Goal: Information Seeking & Learning: Learn about a topic

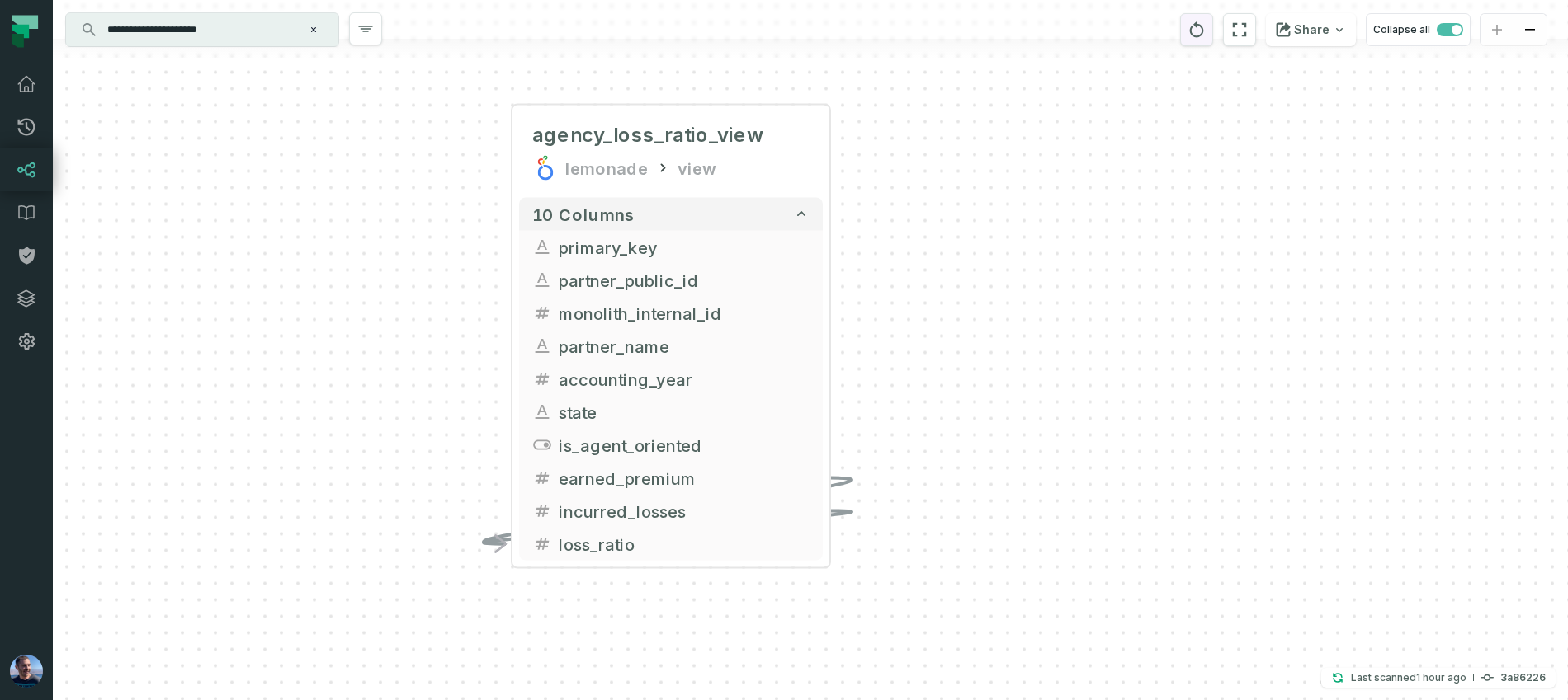
click at [1202, 34] on icon "reset" at bounding box center [1196, 29] width 18 height 20
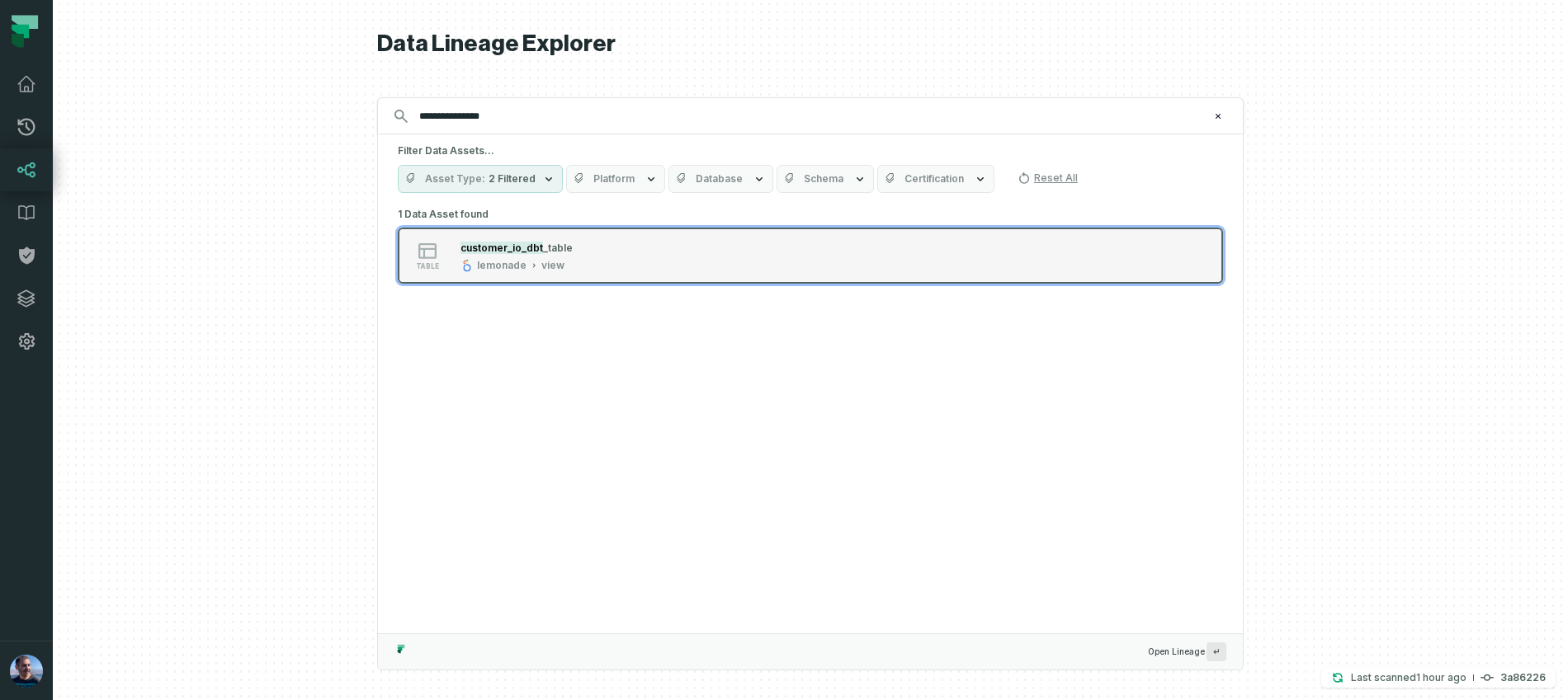
type input "**********"
click at [618, 246] on div "table customer_io_dbt _table lemonade view" at bounding box center [607, 256] width 413 height 33
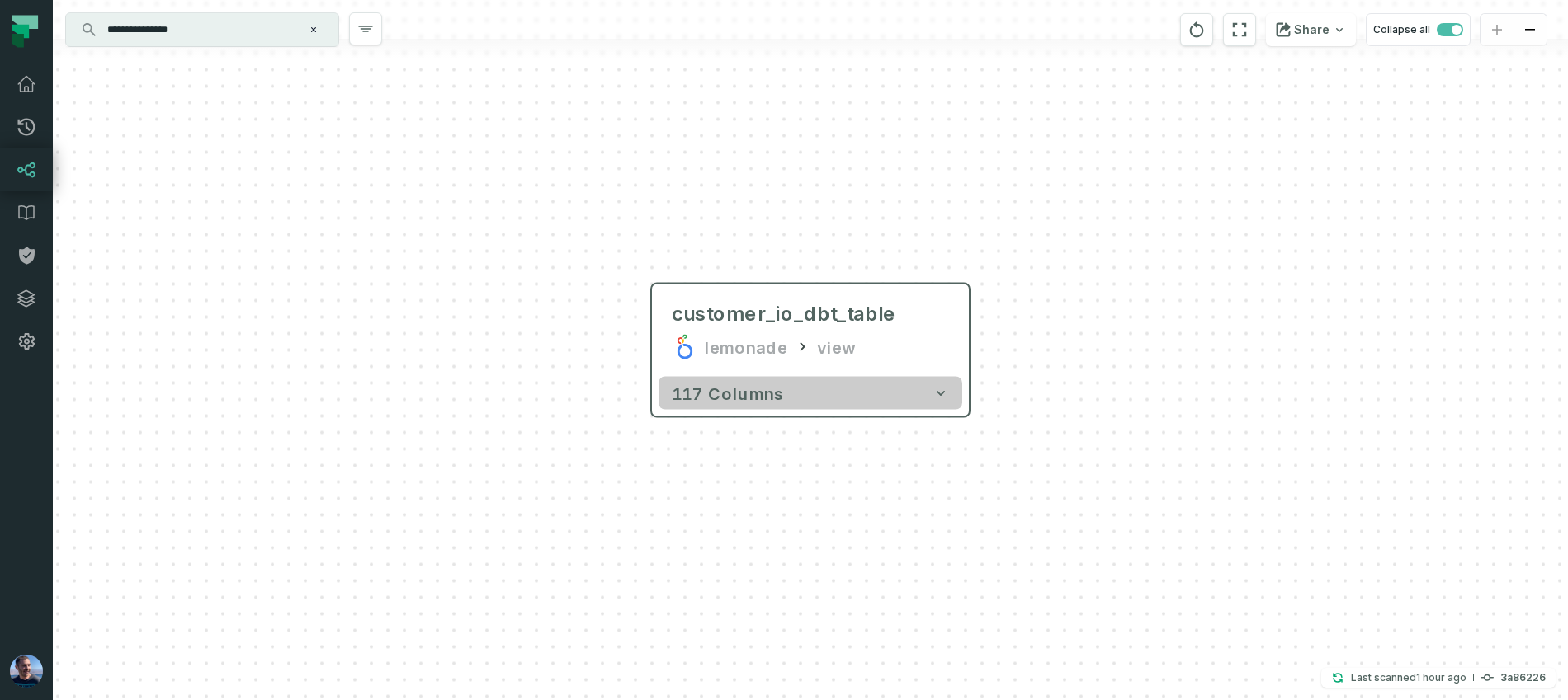
click at [897, 384] on button "117 columns" at bounding box center [810, 393] width 304 height 33
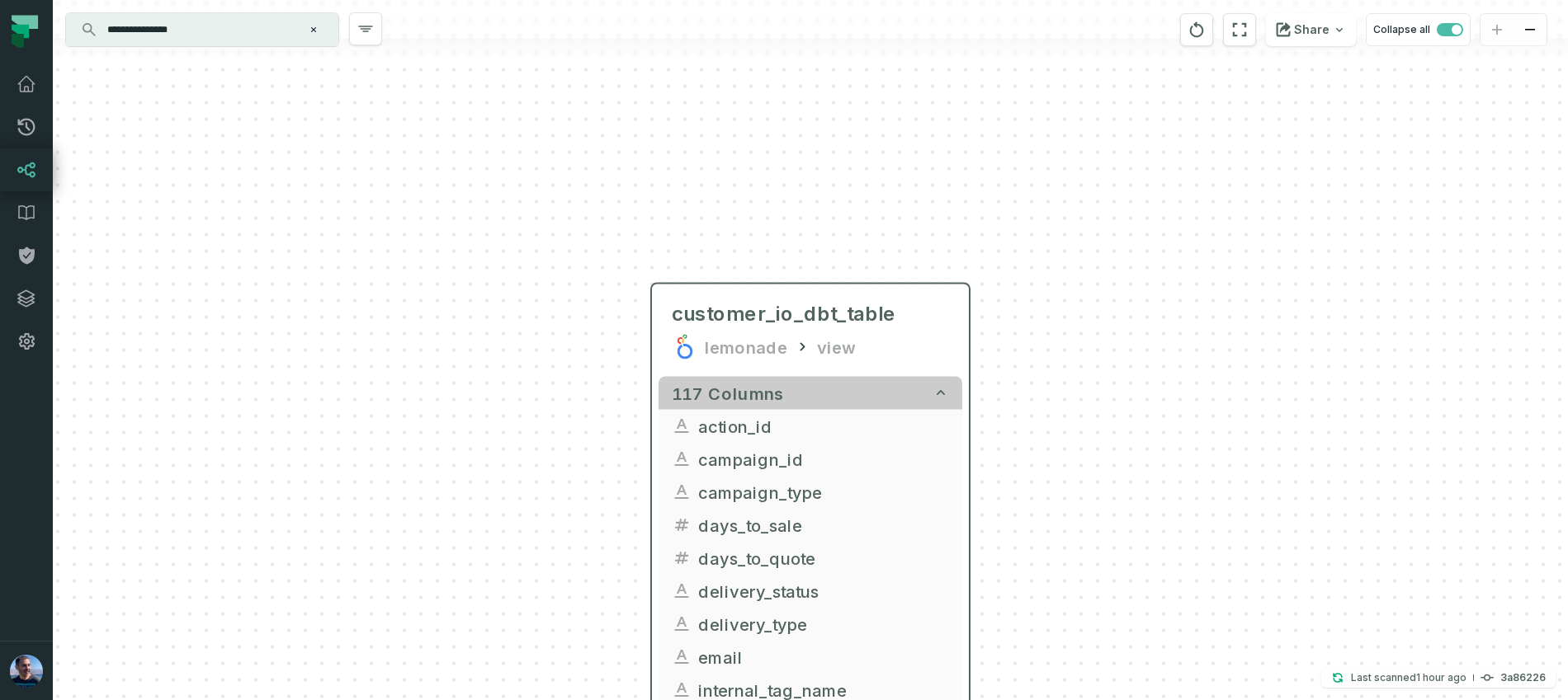
click at [897, 384] on button "117 columns" at bounding box center [810, 393] width 304 height 33
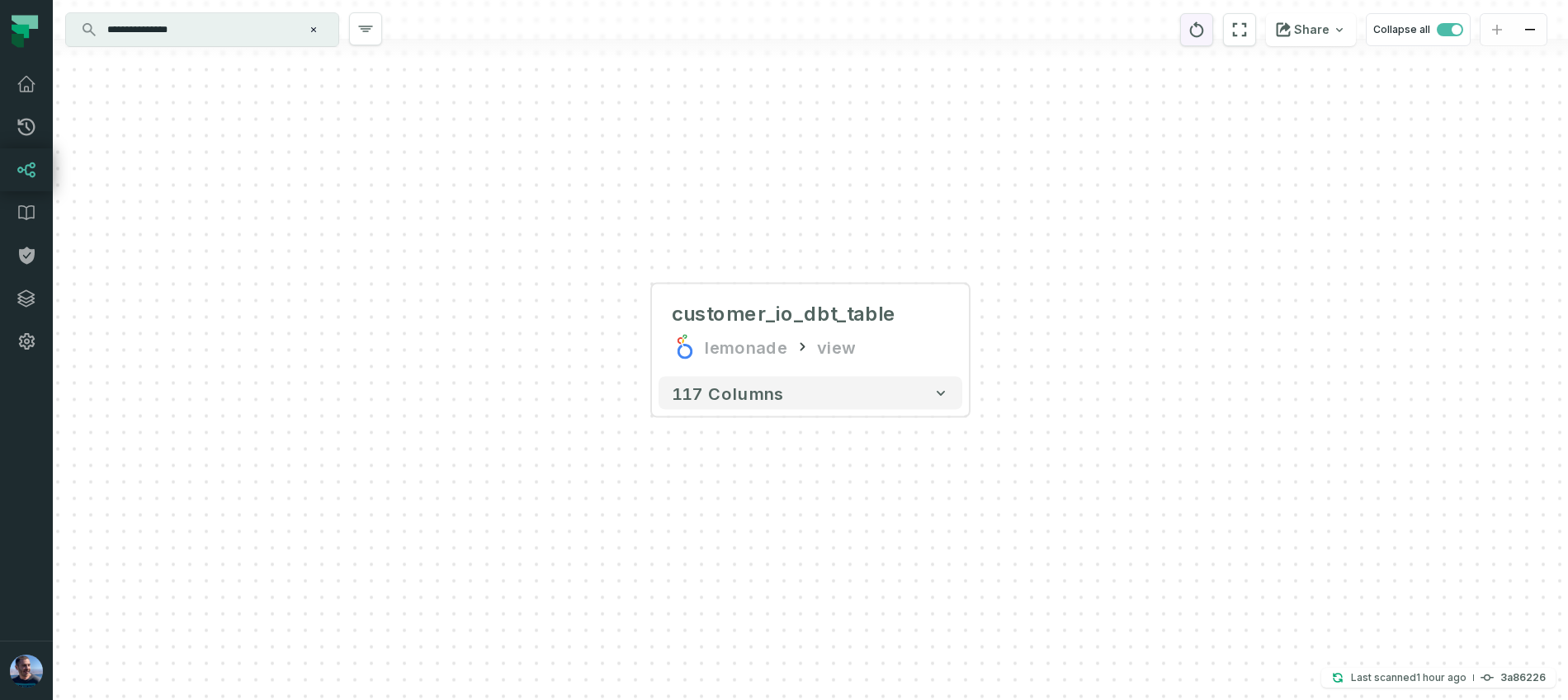
click at [1205, 28] on icon "reset" at bounding box center [1196, 29] width 18 height 20
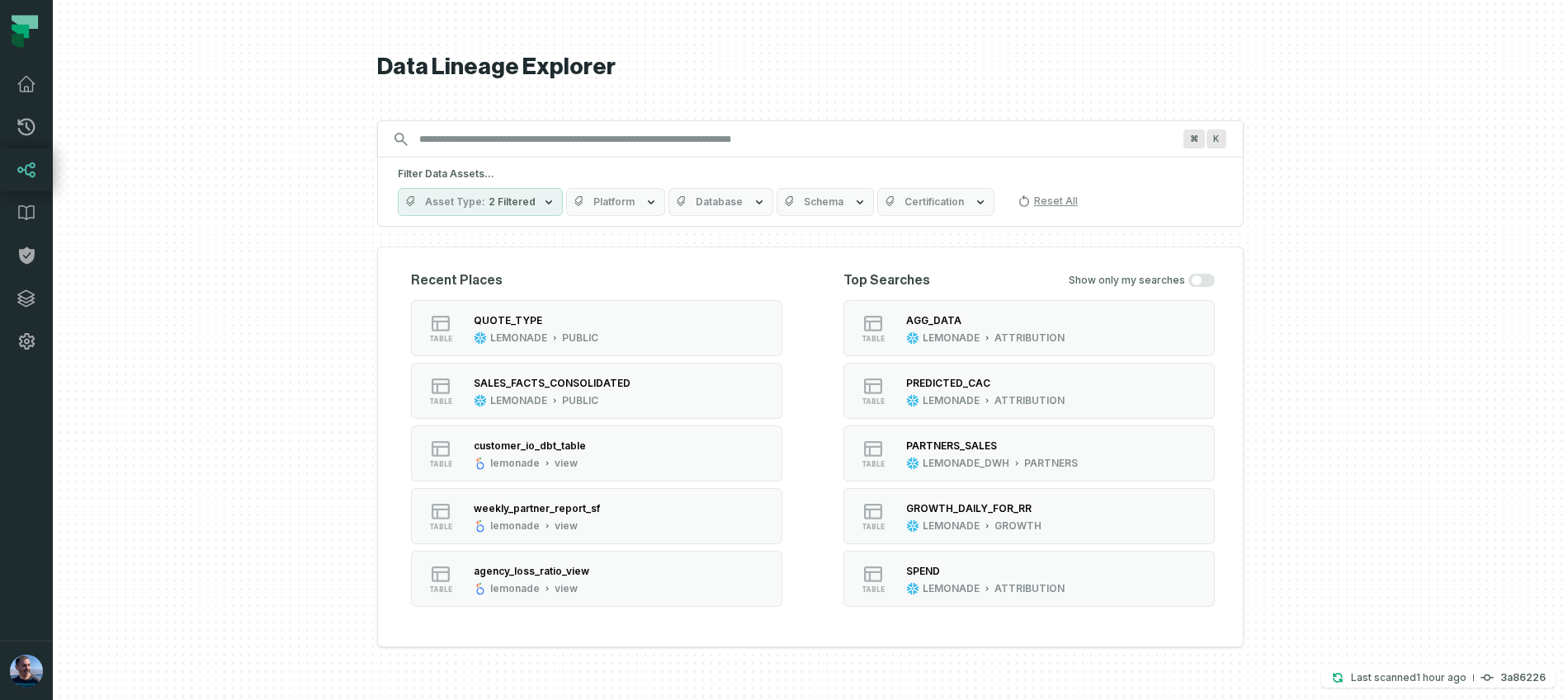
click at [967, 131] on input "Discovery Provider cmdk menu" at bounding box center [795, 139] width 772 height 27
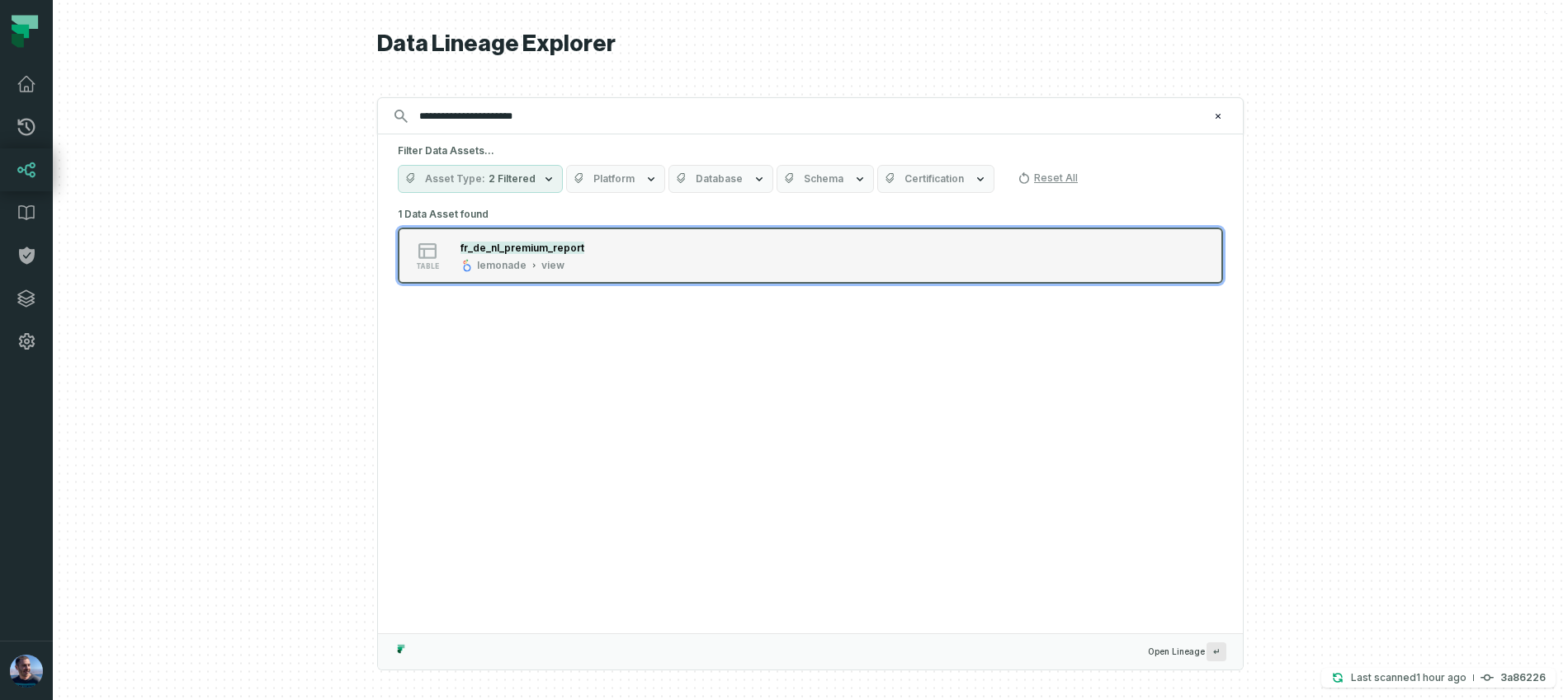
type input "**********"
click at [726, 246] on div "table fr_de_nl_premium_report lemonade view" at bounding box center [607, 256] width 413 height 33
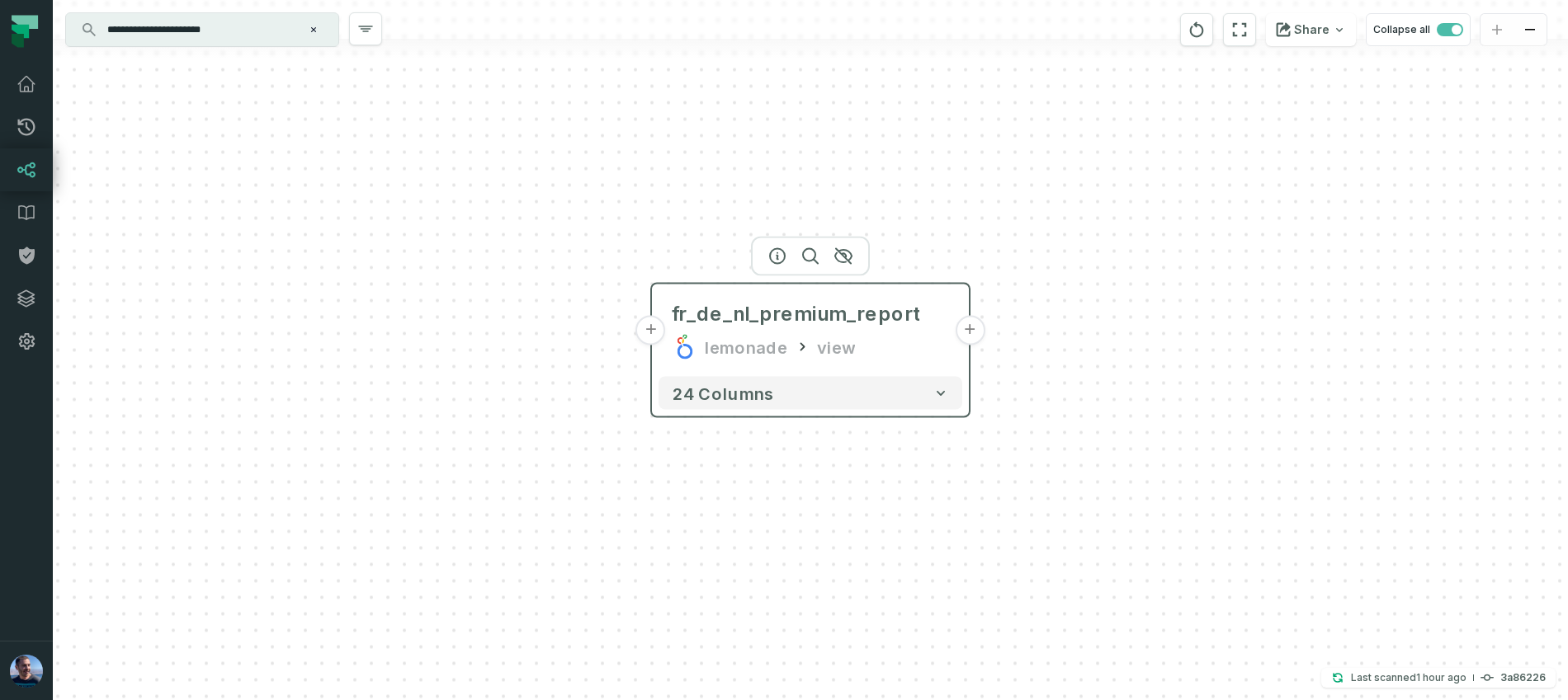
click at [973, 330] on button "+" at bounding box center [969, 331] width 29 height 29
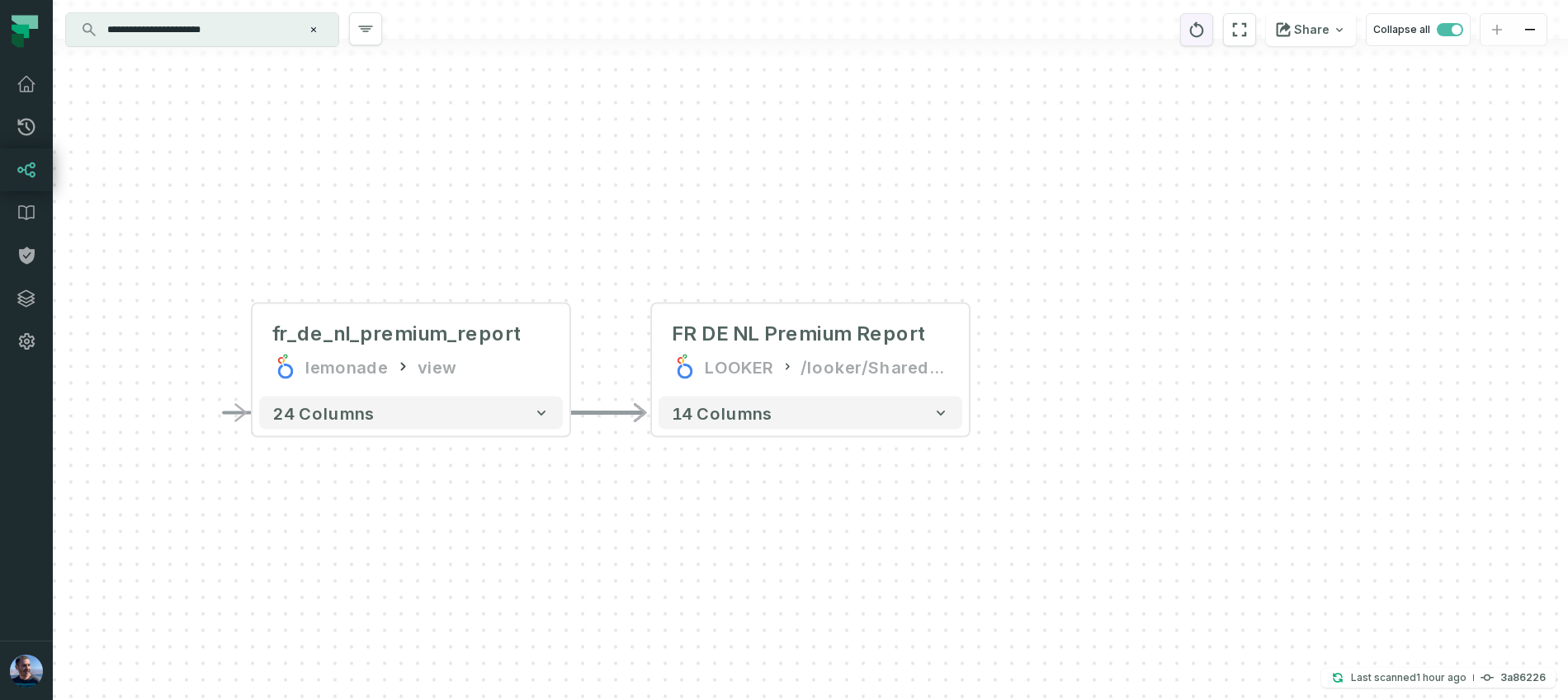
click at [1198, 32] on icon "reset" at bounding box center [1196, 29] width 18 height 20
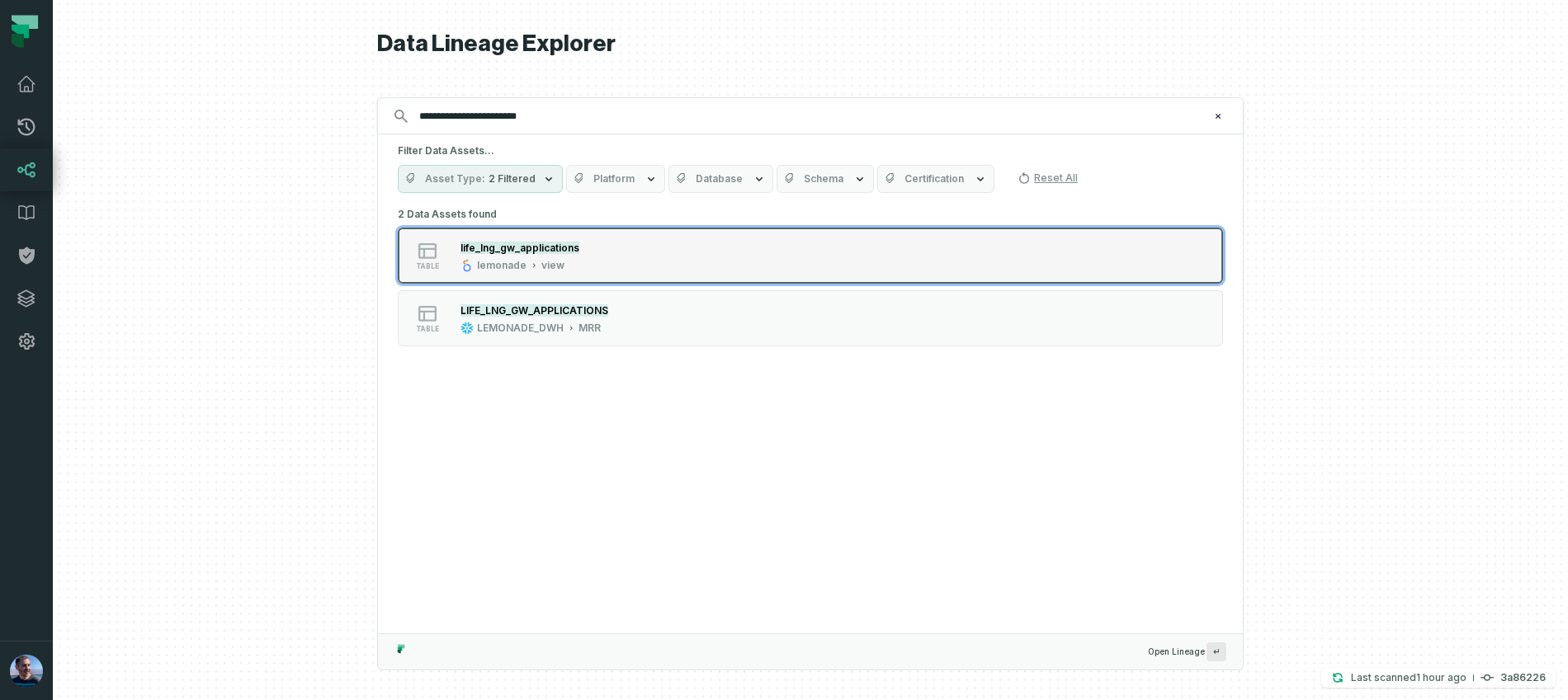
type input "**********"
click at [598, 262] on div "table life_lng_gw_applications lemonade view" at bounding box center [607, 256] width 413 height 33
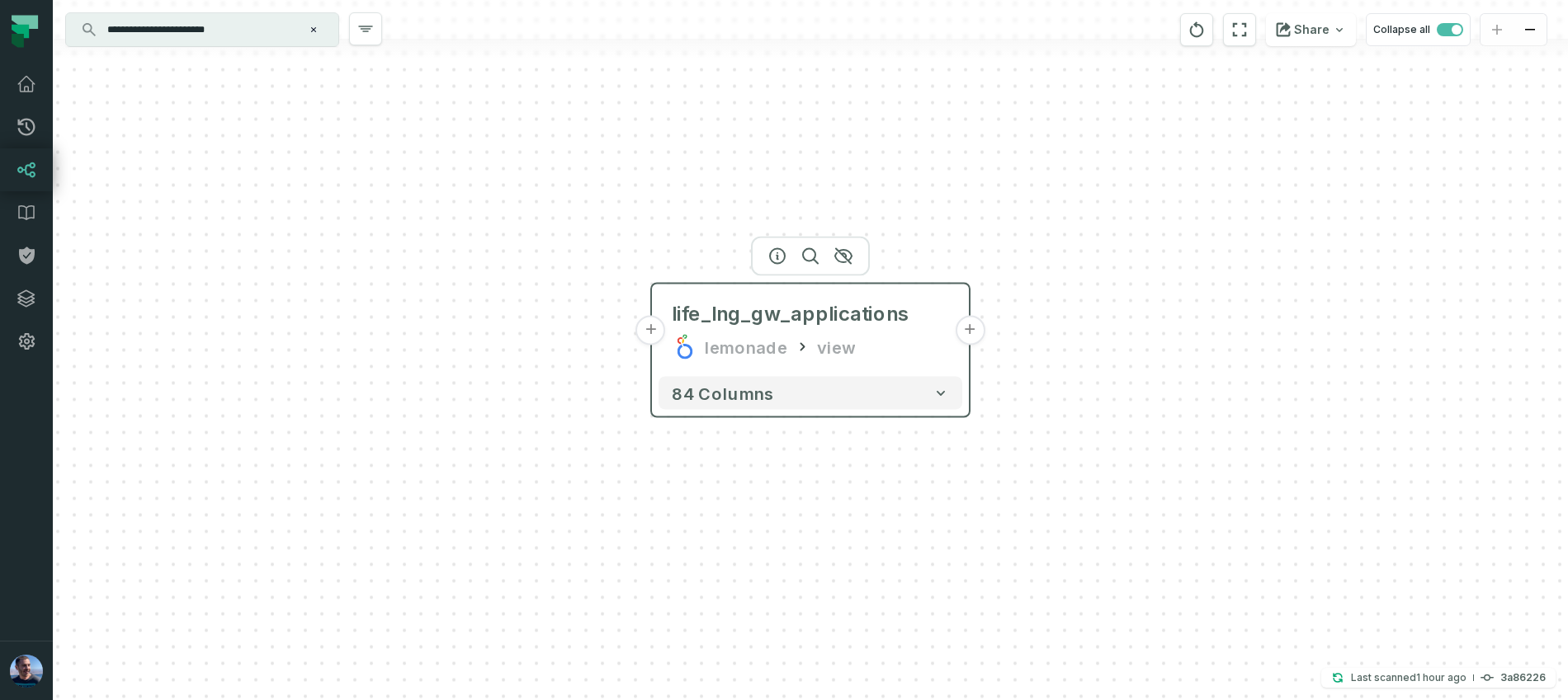
click at [977, 332] on button "+" at bounding box center [969, 331] width 29 height 29
click at [977, 332] on button "-" at bounding box center [969, 331] width 29 height 29
click at [1201, 35] on icon "reset" at bounding box center [1196, 29] width 18 height 20
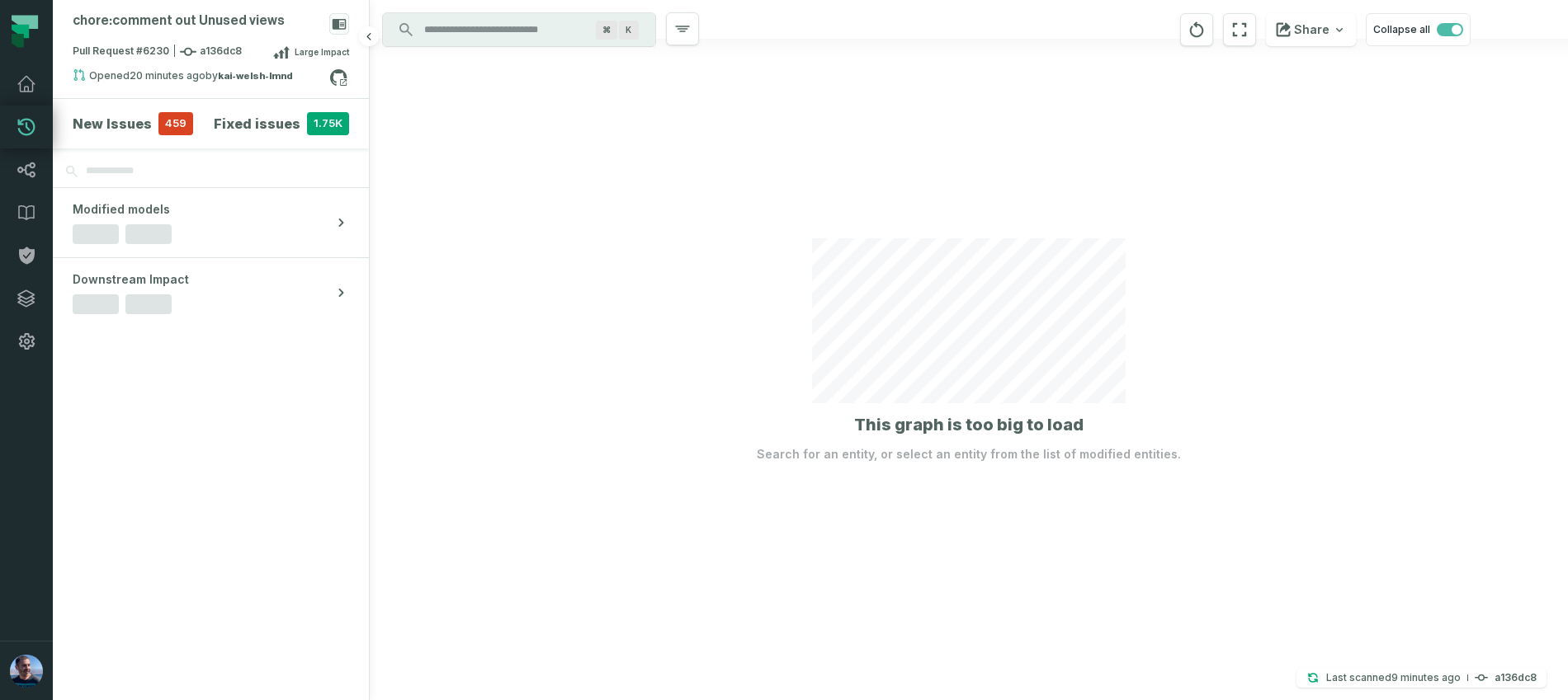
click at [139, 124] on h4 "New Issues" at bounding box center [113, 123] width 80 height 20
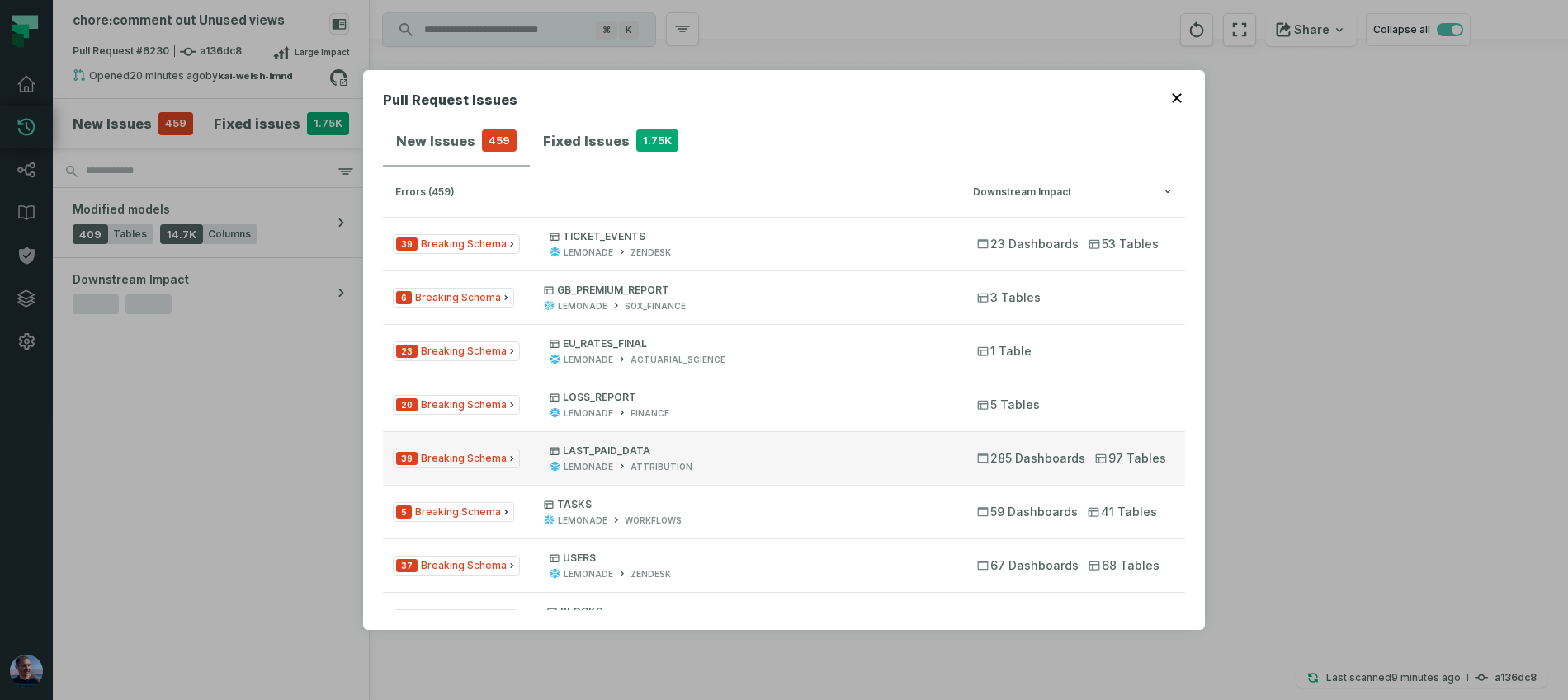
click at [607, 444] on p "LAST_PAID_DATA" at bounding box center [748, 451] width 398 height 13
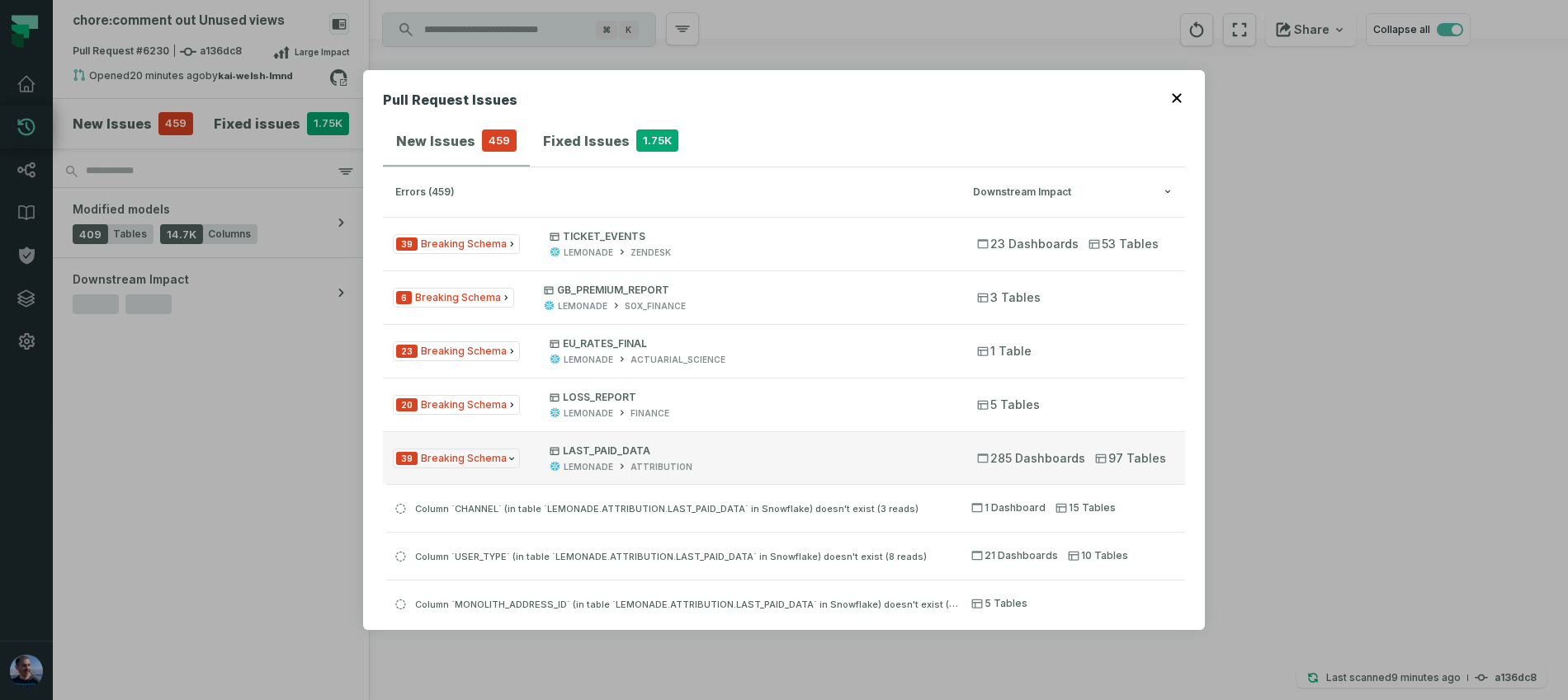
click at [607, 444] on p "LAST_PAID_DATA" at bounding box center [748, 451] width 398 height 13
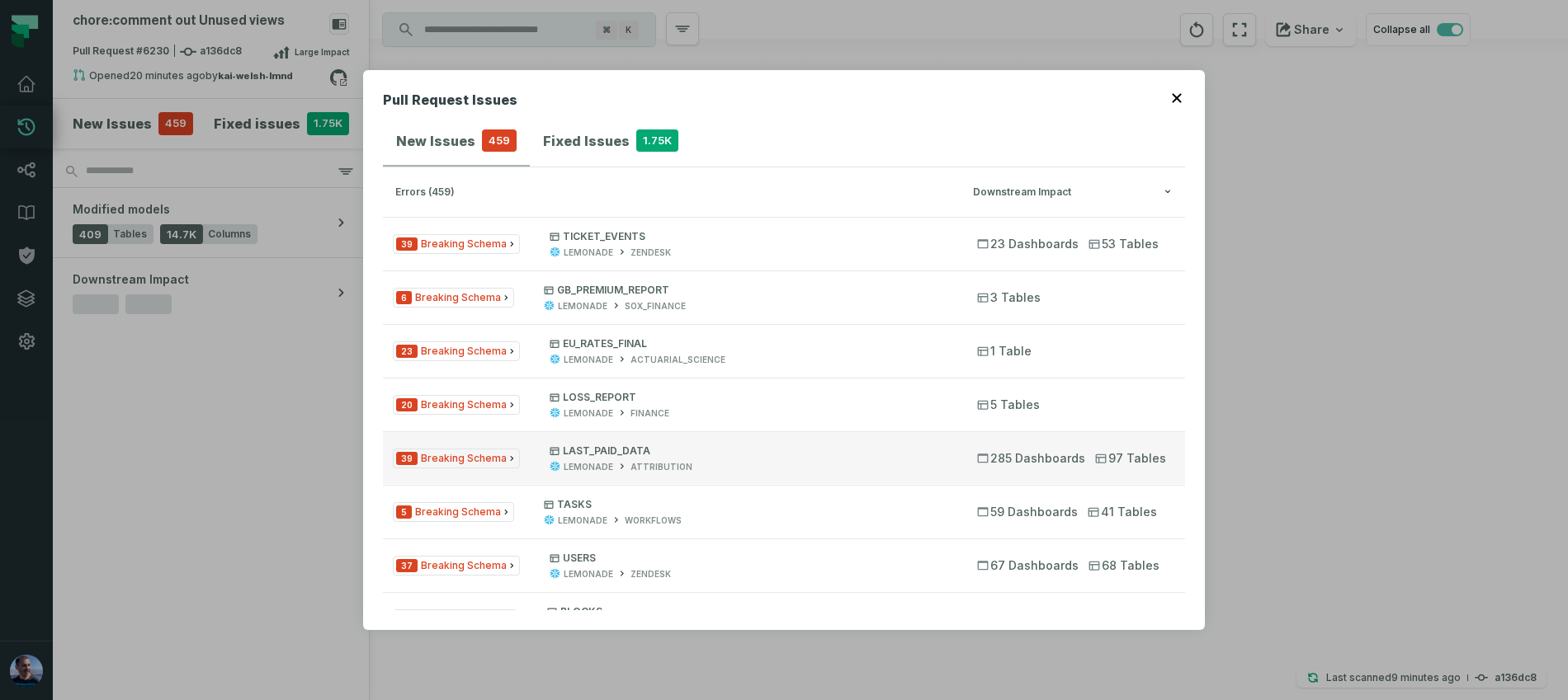
click at [607, 443] on button "39 Breaking Schema LAST_PAID_DATA LEMONADE ATTRIBUTION 285 Dashboards 97 Tables" at bounding box center [784, 458] width 802 height 53
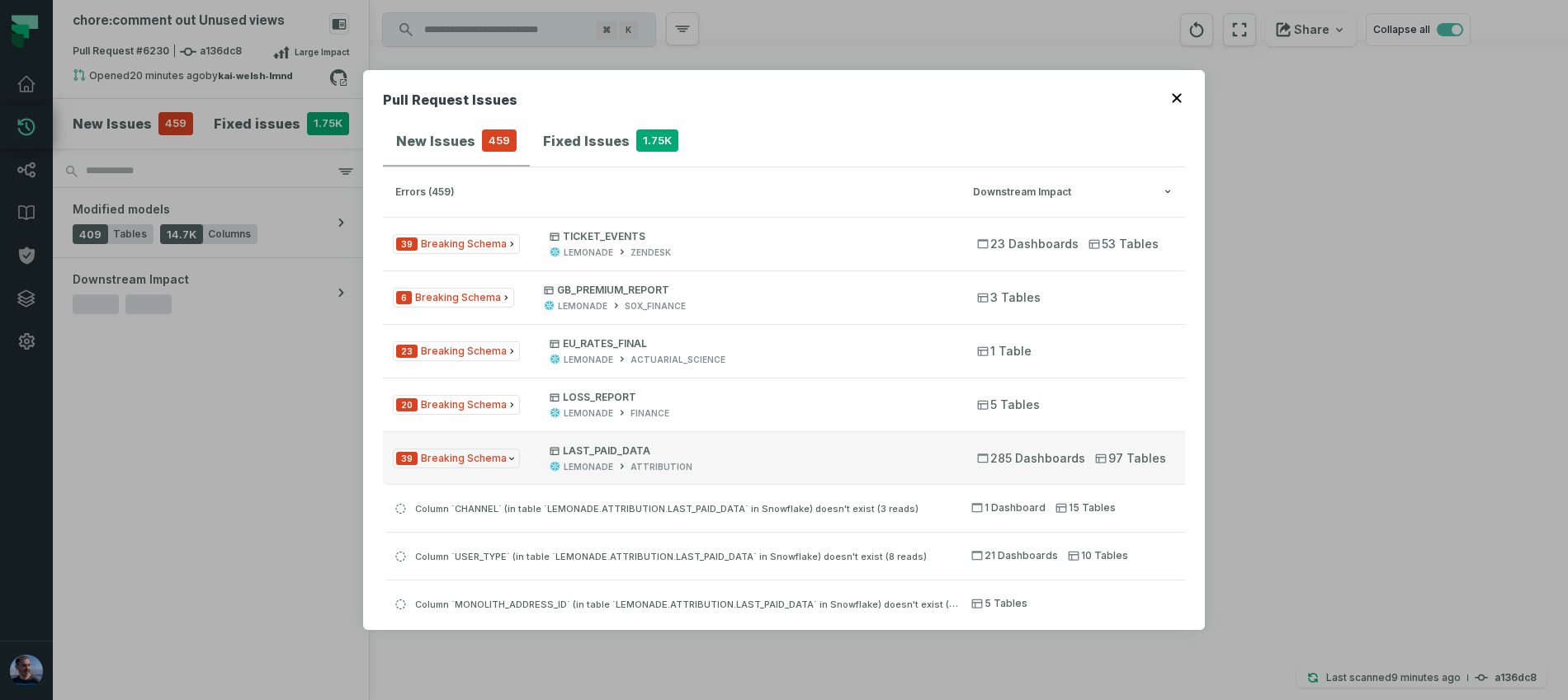
click at [607, 443] on button "39 Breaking Schema LAST_PAID_DATA LEMONADE ATTRIBUTION 285 Dashboards 97 Tables" at bounding box center [784, 458] width 802 height 53
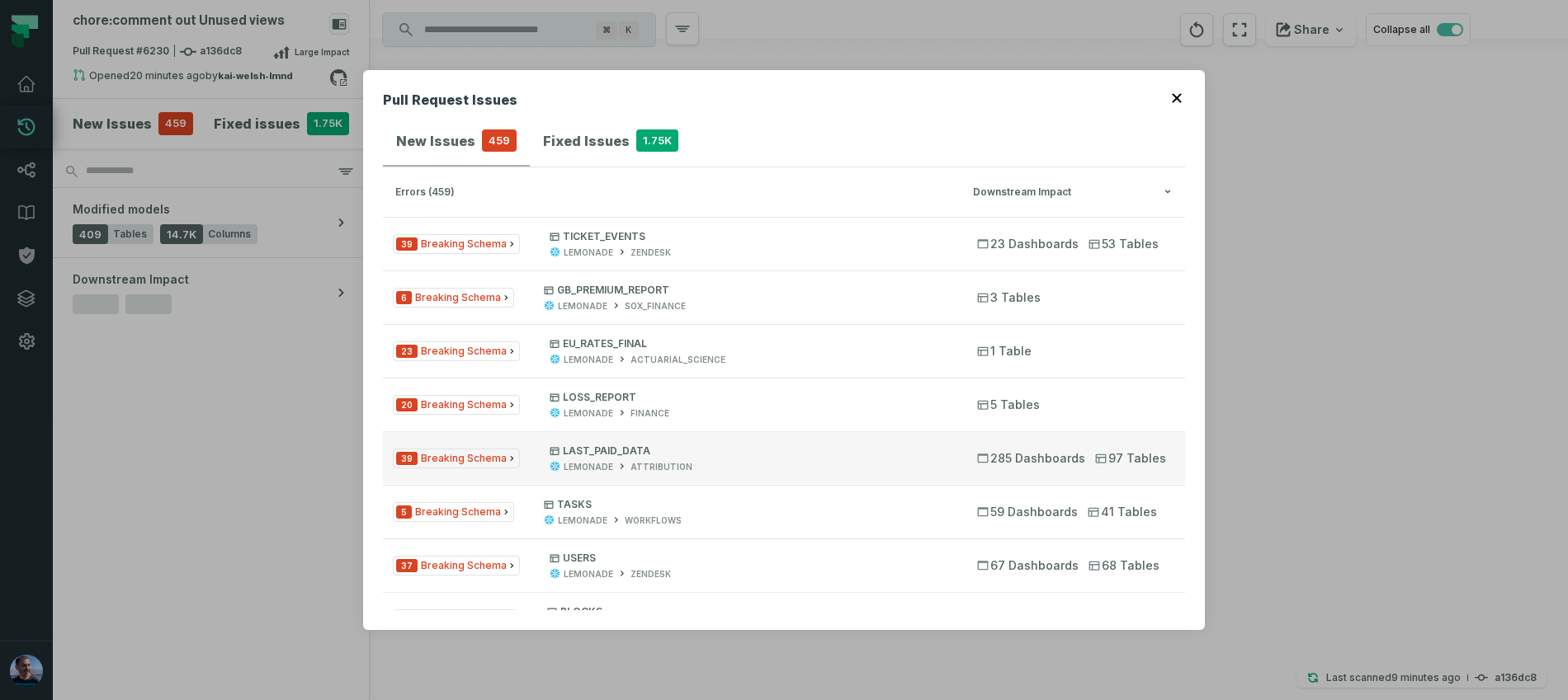
click at [607, 443] on button "39 Breaking Schema LAST_PAID_DATA LEMONADE ATTRIBUTION 285 Dashboards 97 Tables" at bounding box center [784, 458] width 802 height 53
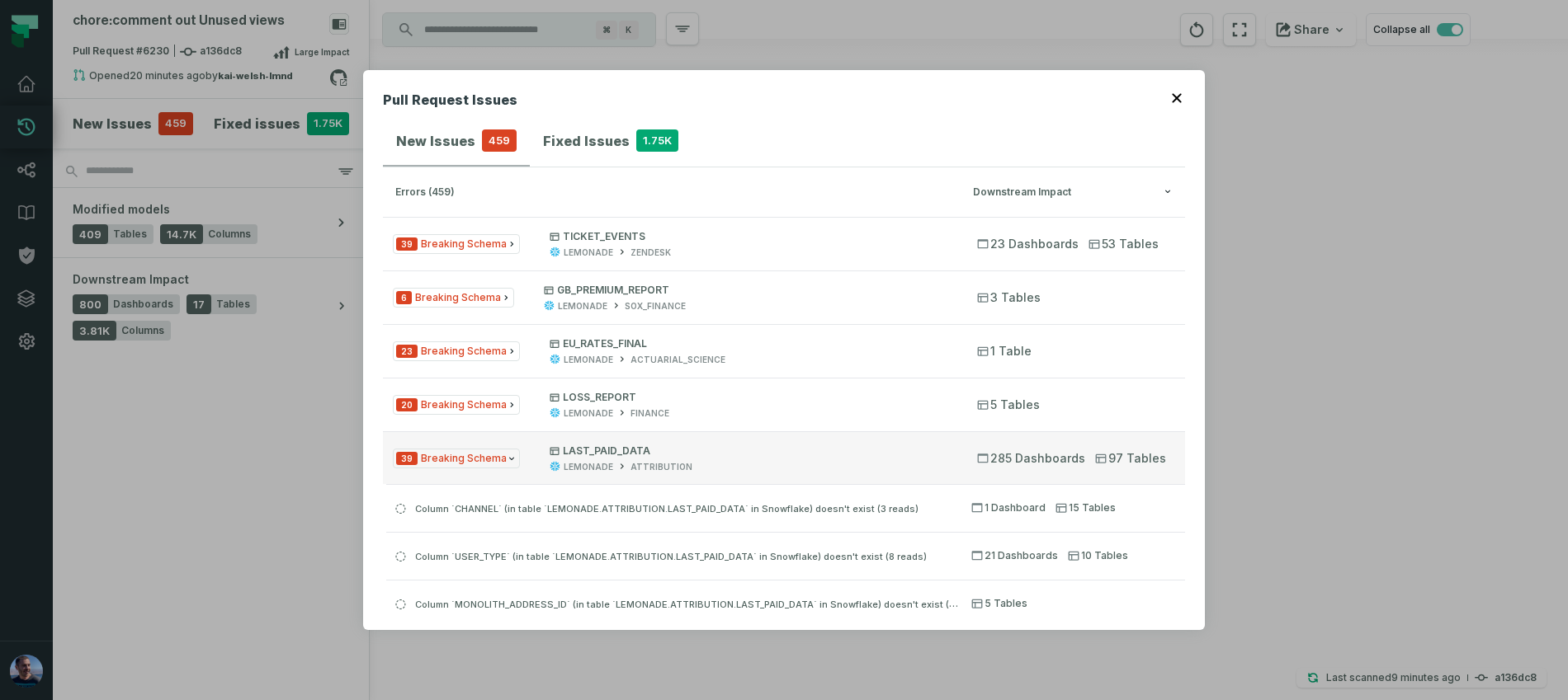
click at [607, 444] on p "LAST_PAID_DATA" at bounding box center [748, 451] width 398 height 13
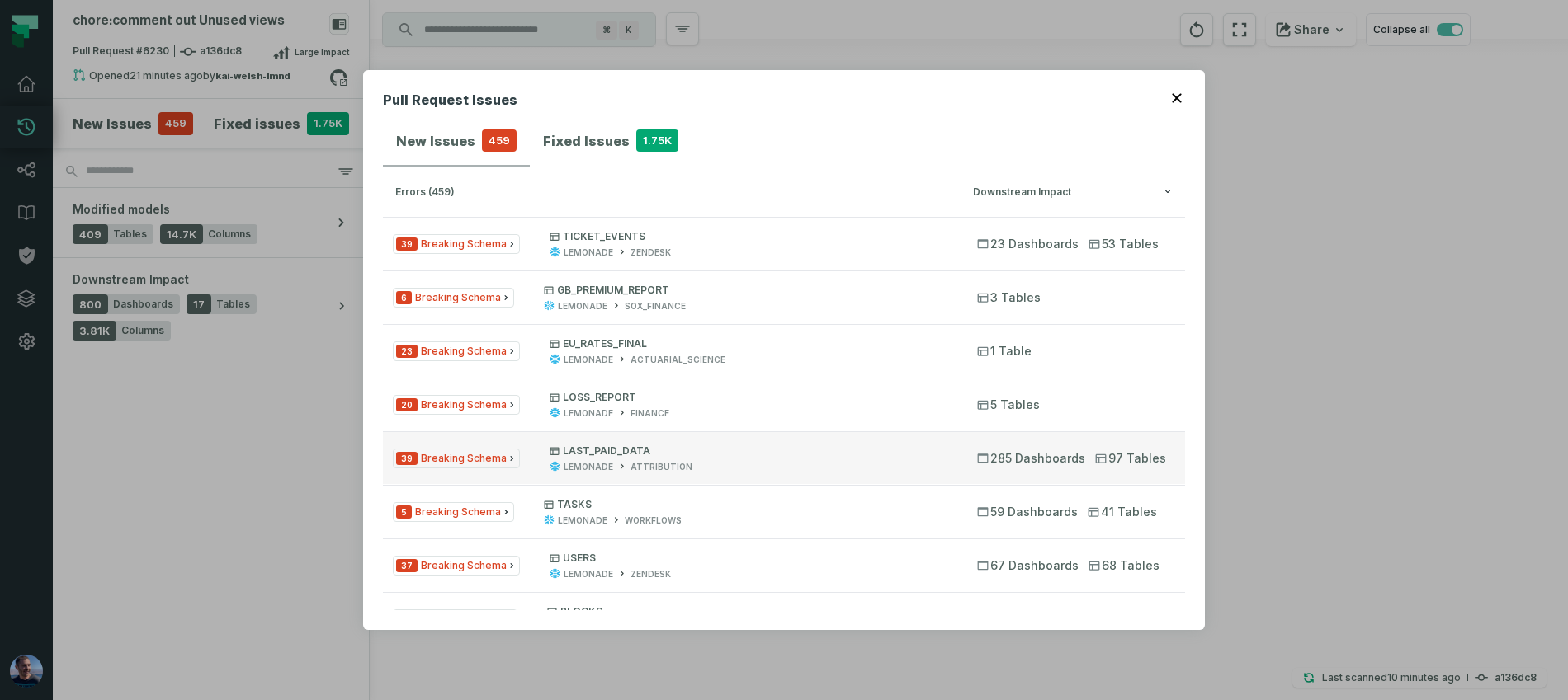
click at [507, 452] on span "39 Breaking Schema" at bounding box center [457, 459] width 127 height 21
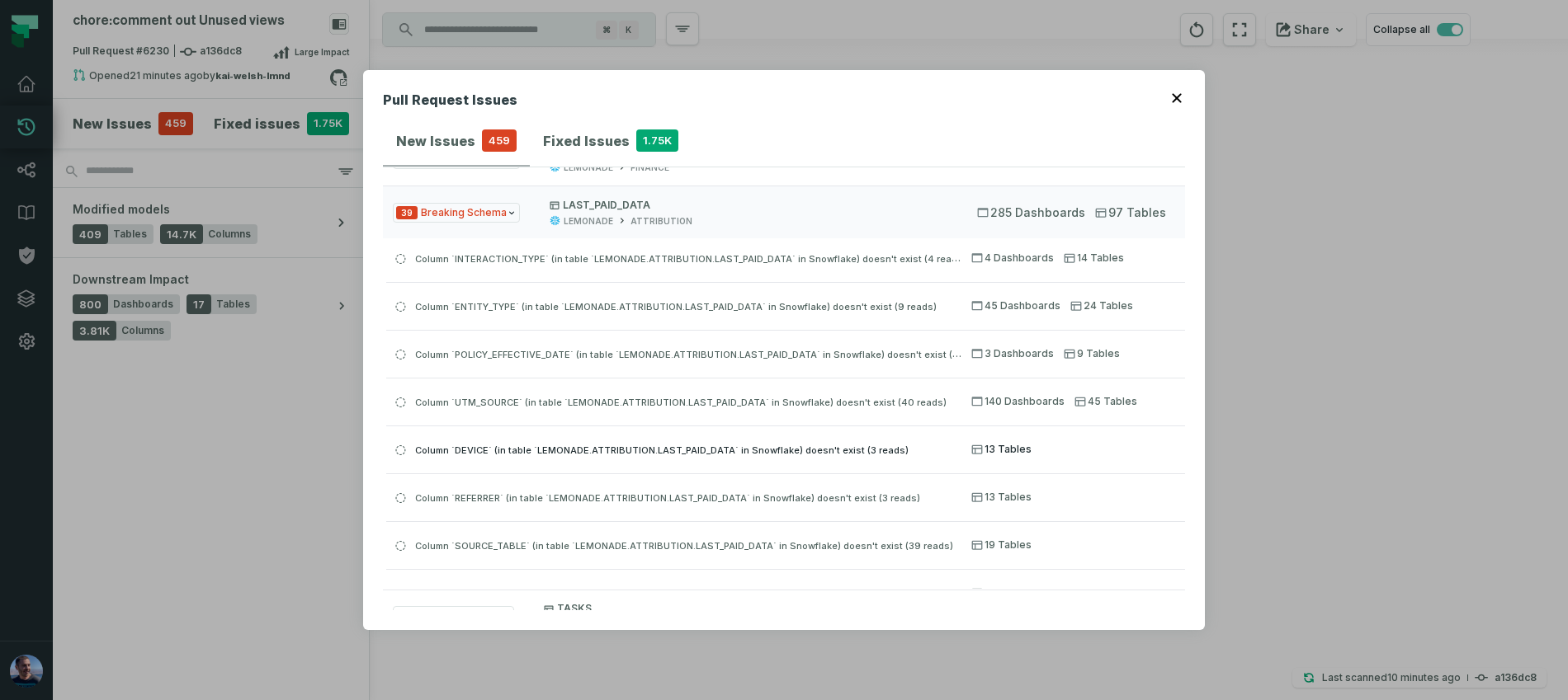
scroll to position [149, 0]
click at [515, 402] on span "Column `UTM_SOURCE` (in table `LEMONADE.ATTRIBUTION.LAST_PAID_DATA` in Snowflak…" at bounding box center [680, 402] width 532 height 11
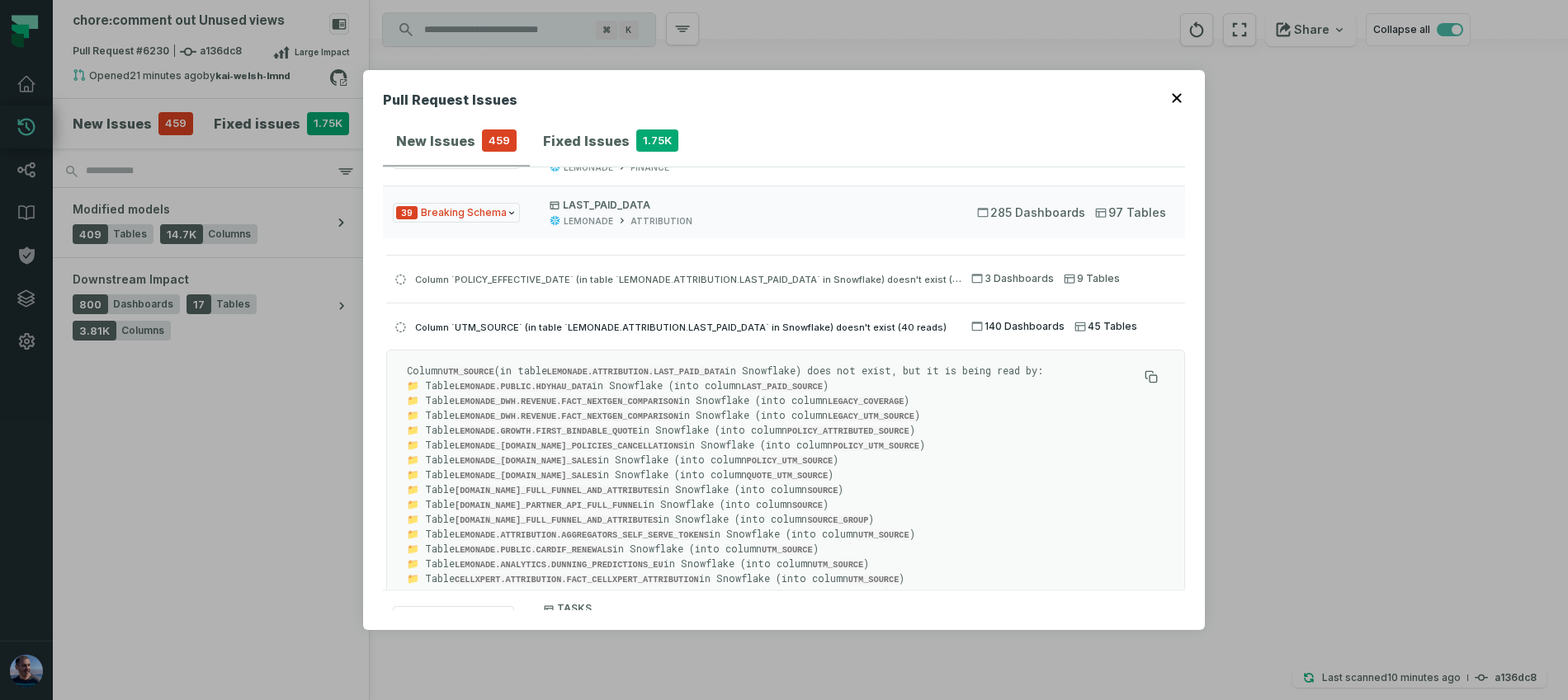
scroll to position [233, 0]
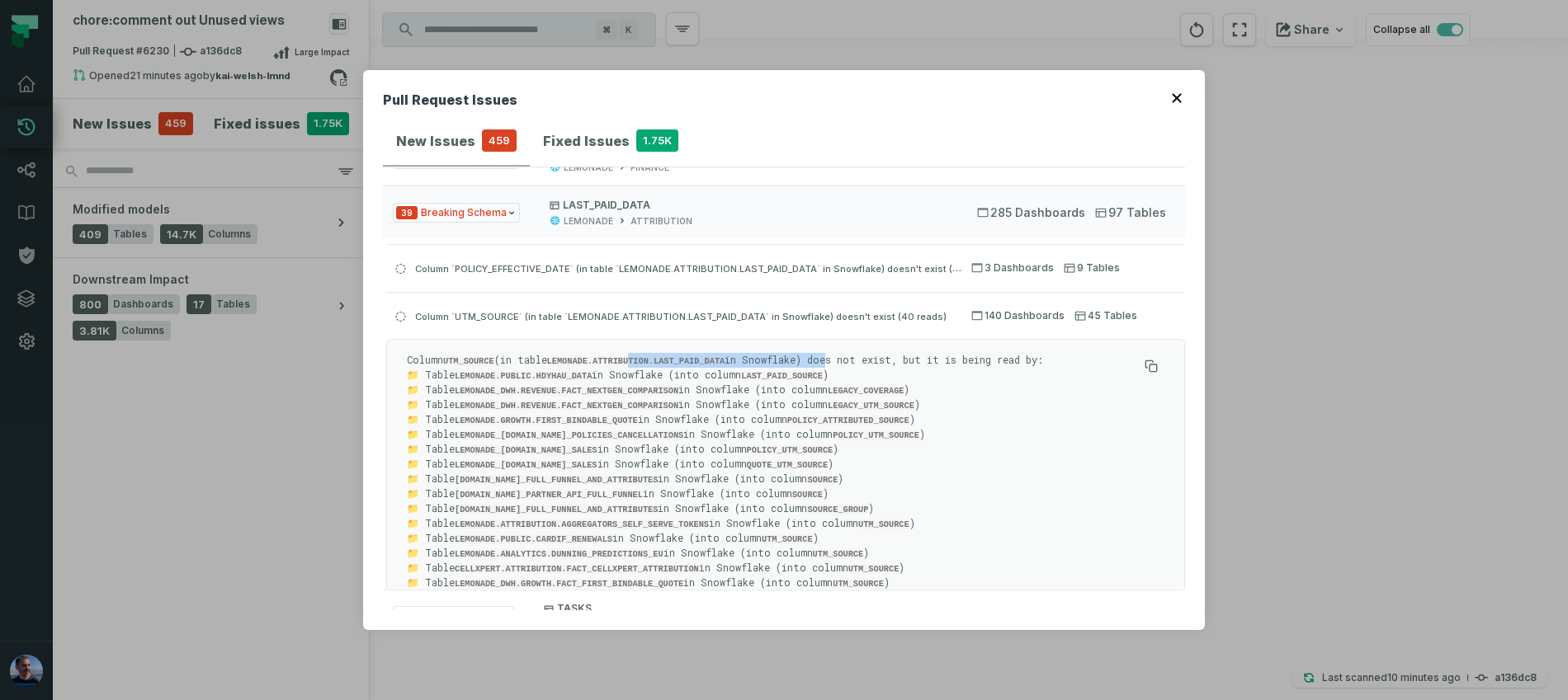
drag, startPoint x: 644, startPoint y: 363, endPoint x: 845, endPoint y: 361, distance: 201.0
click at [845, 362] on p "Column UTM_SOURCE (in table LEMONADE.ATTRIBUTION.LAST_PAID_DATA in Snowflake) d…" at bounding box center [772, 657] width 731 height 609
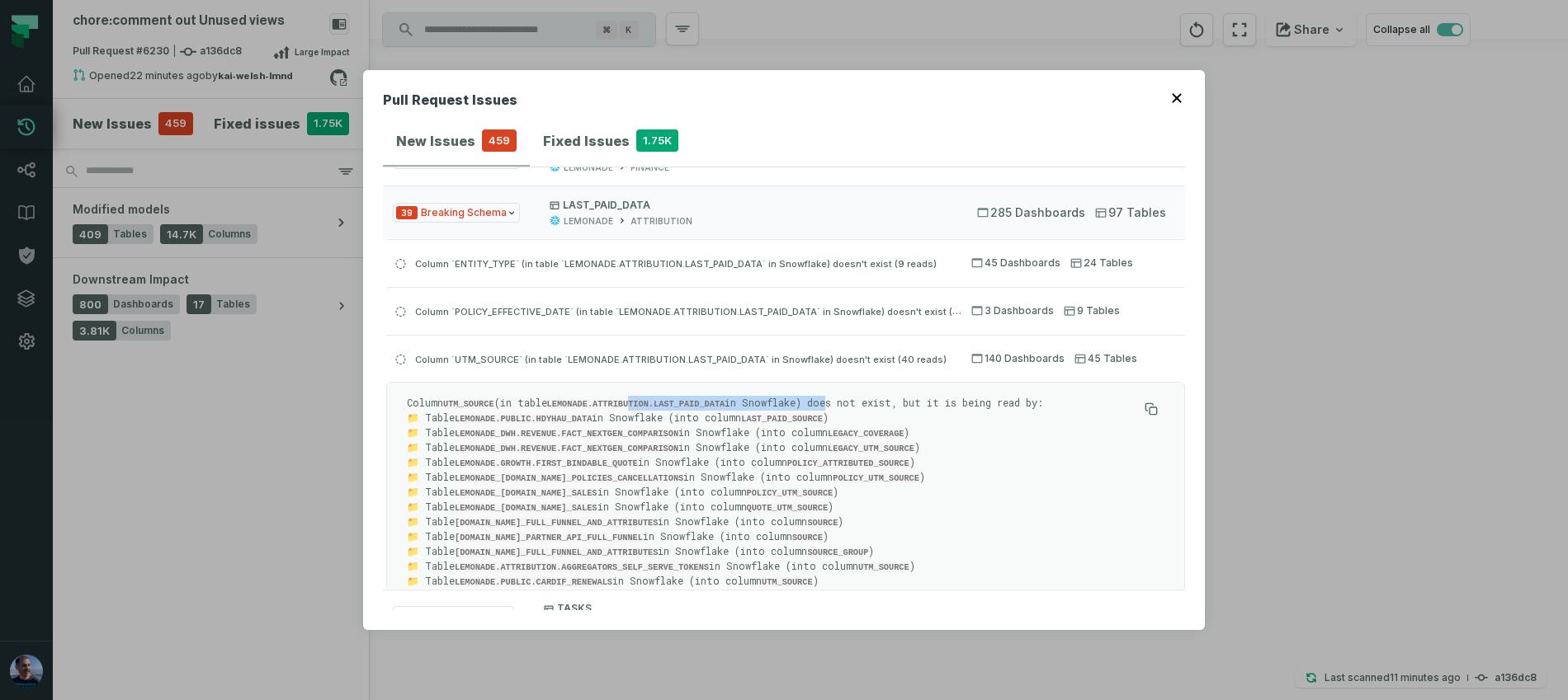
scroll to position [207, 0]
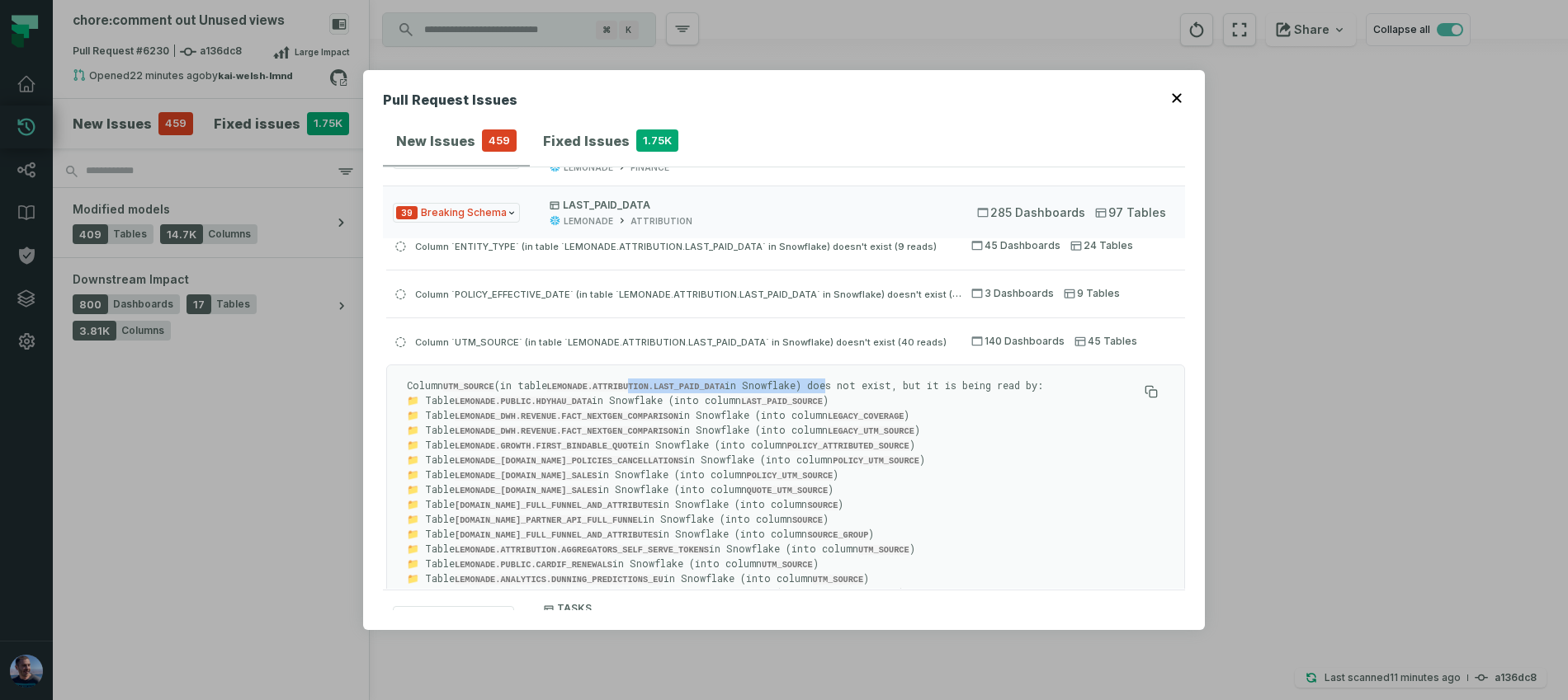
click at [722, 384] on code "LEMONADE.ATTRIBUTION.LAST_PAID_DATA" at bounding box center [636, 386] width 178 height 9
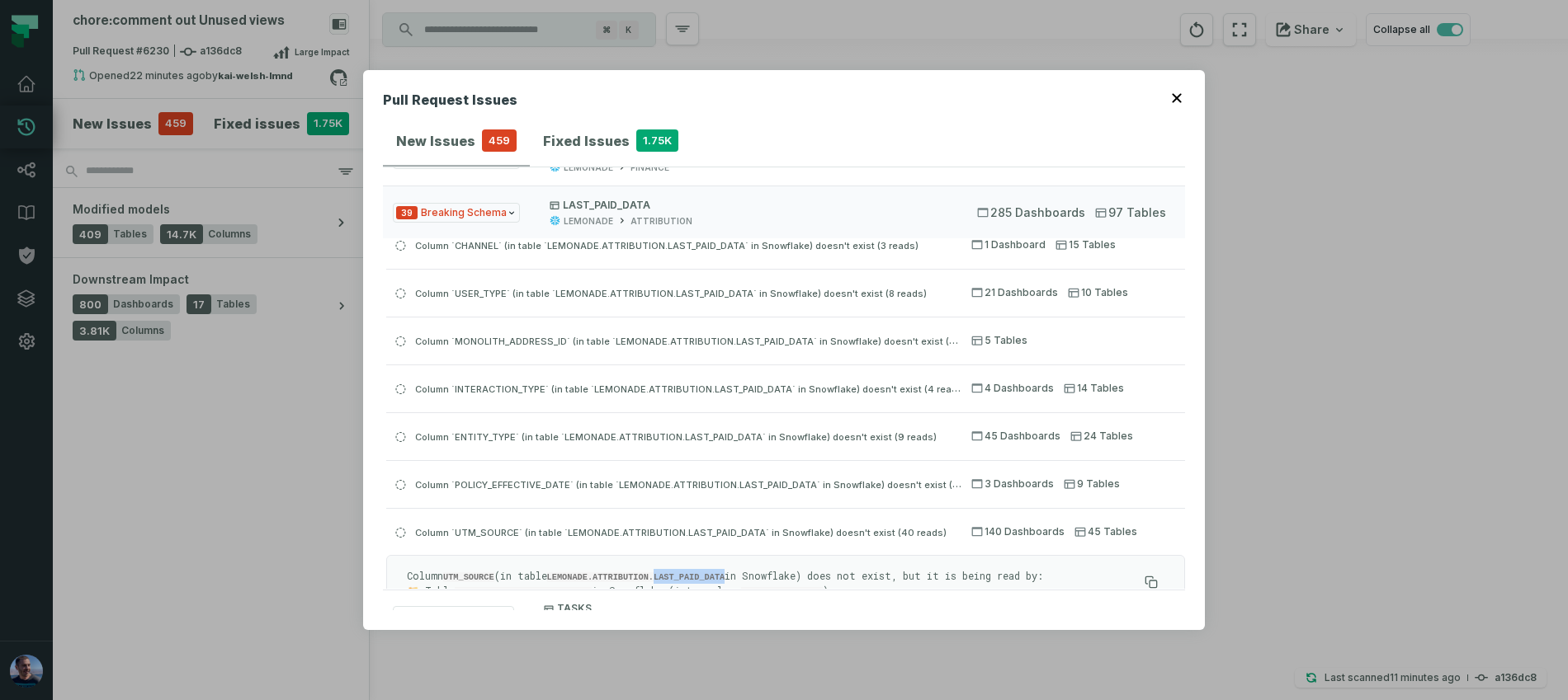
scroll to position [0, 0]
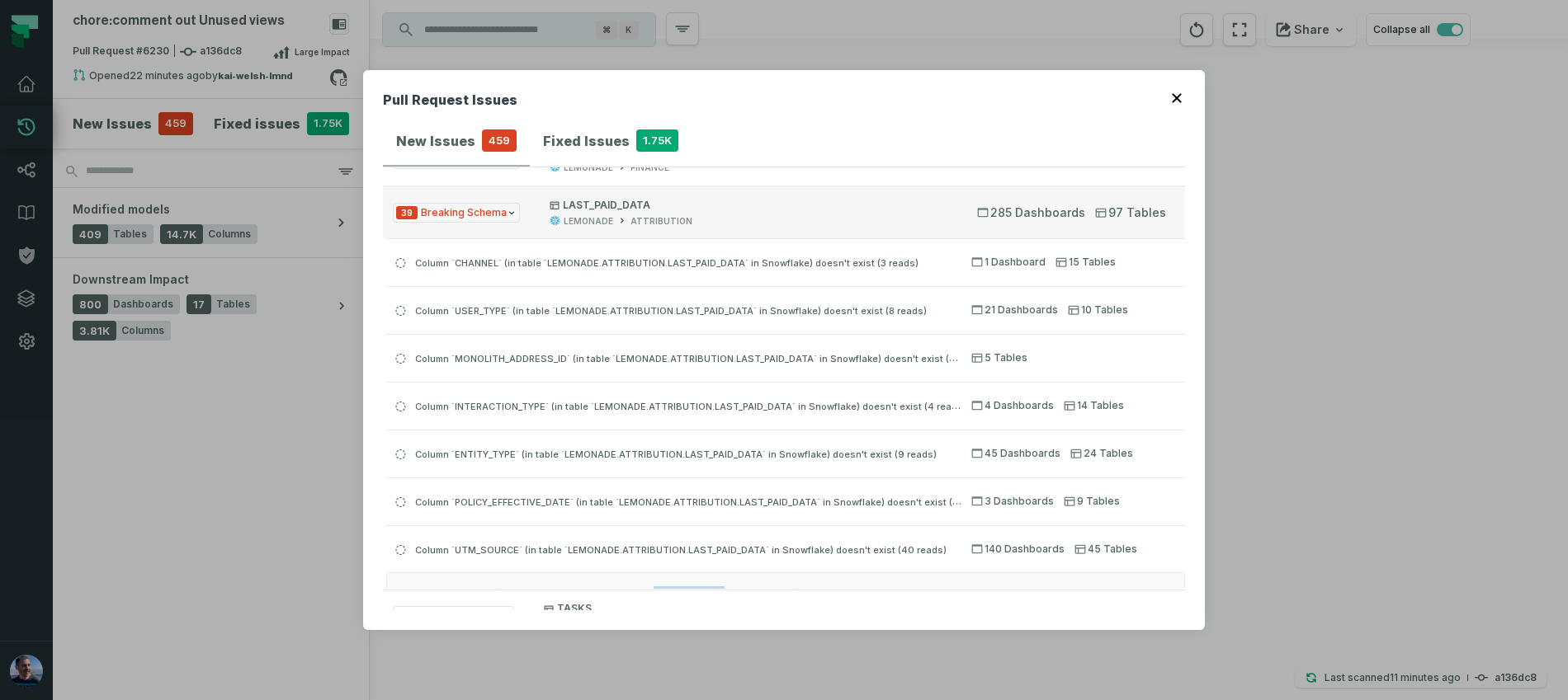
click at [498, 214] on span "39 Breaking Schema" at bounding box center [457, 213] width 127 height 21
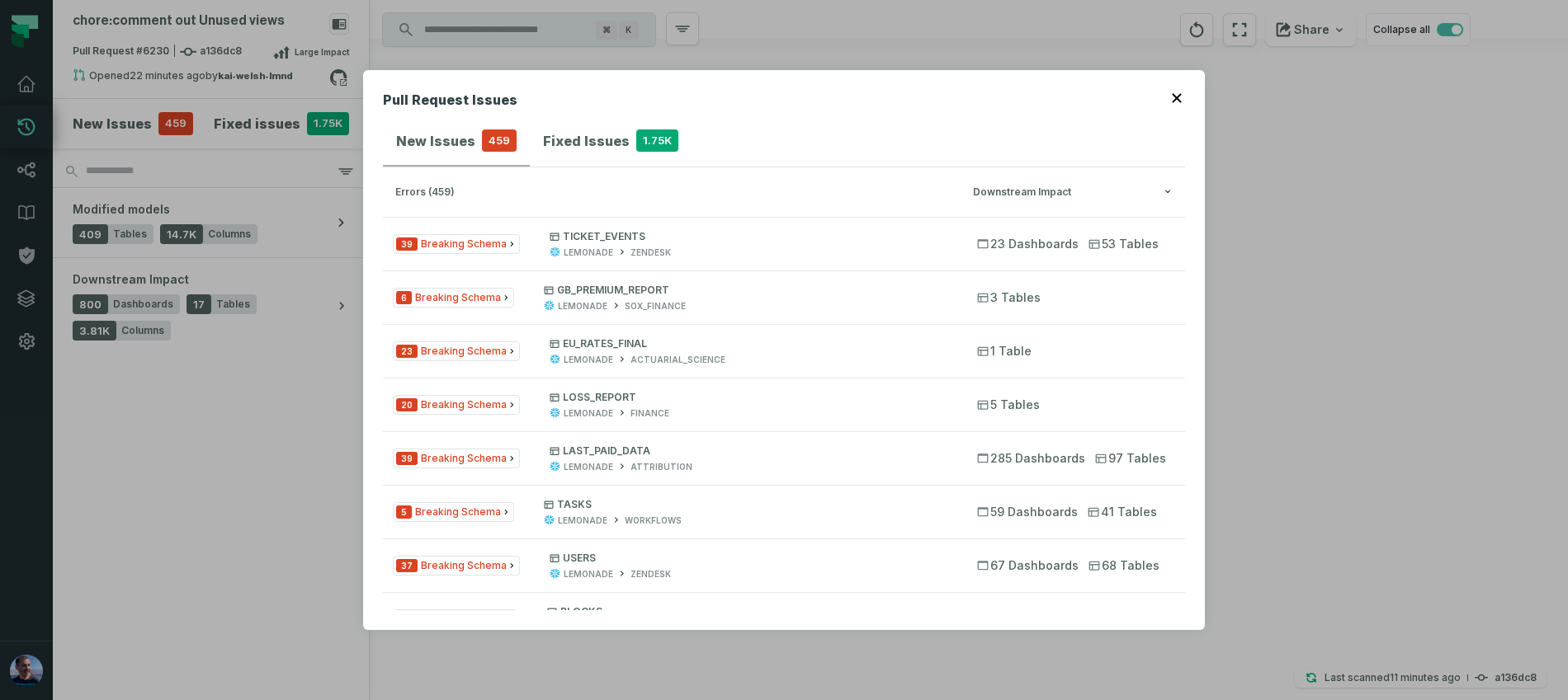
click at [554, 137] on h4 "Fixed Issues" at bounding box center [586, 140] width 86 height 20
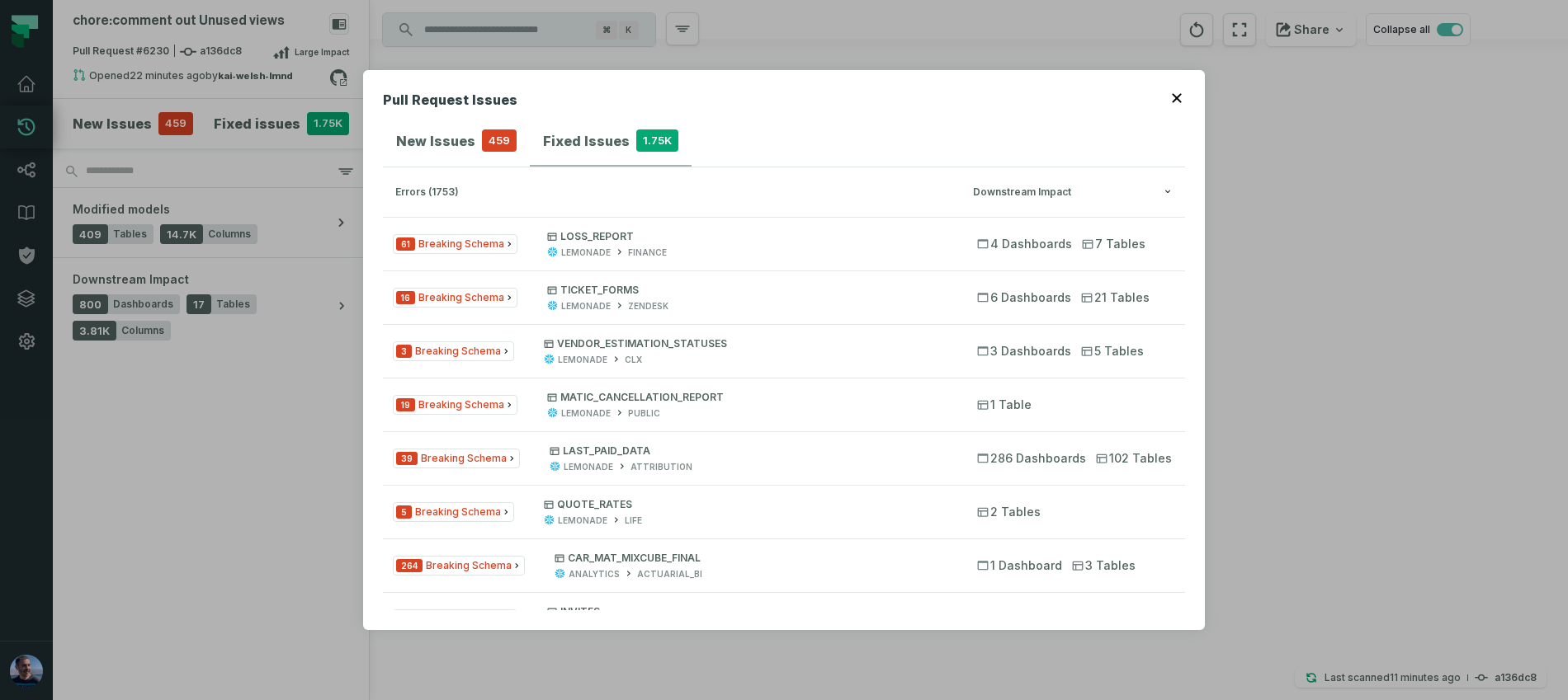
click at [470, 144] on h4 "New Issues" at bounding box center [436, 140] width 80 height 20
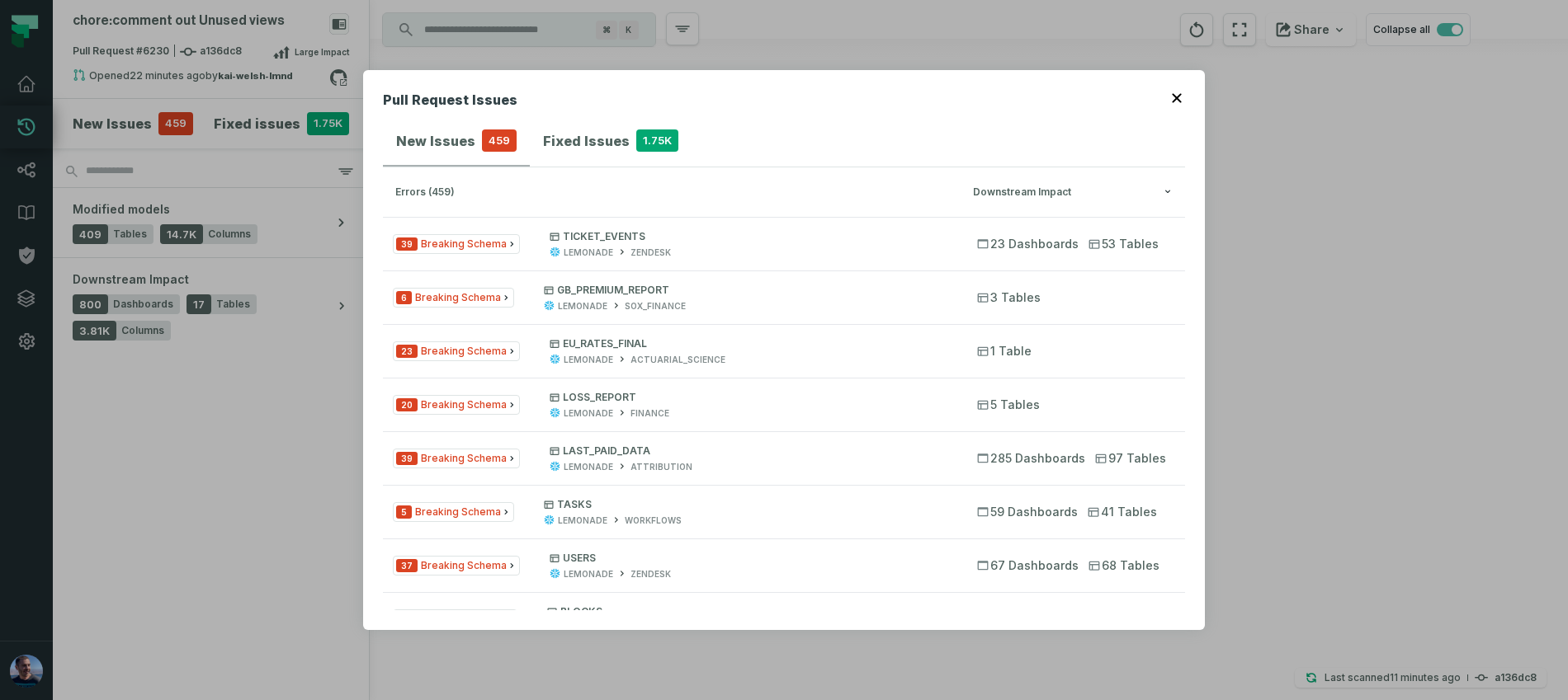
click at [1173, 101] on icon "button" at bounding box center [1177, 98] width 9 height 9
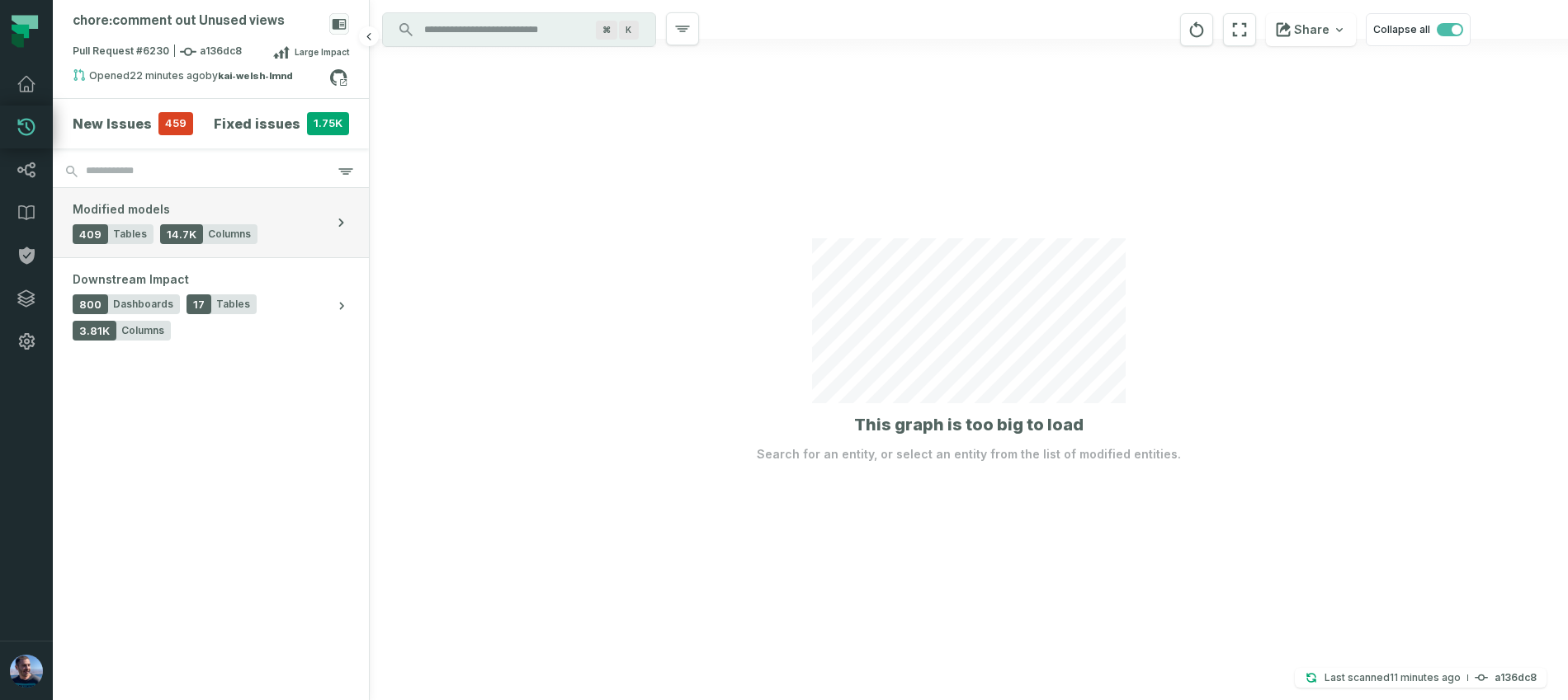
click at [338, 227] on icon "button" at bounding box center [340, 222] width 16 height 16
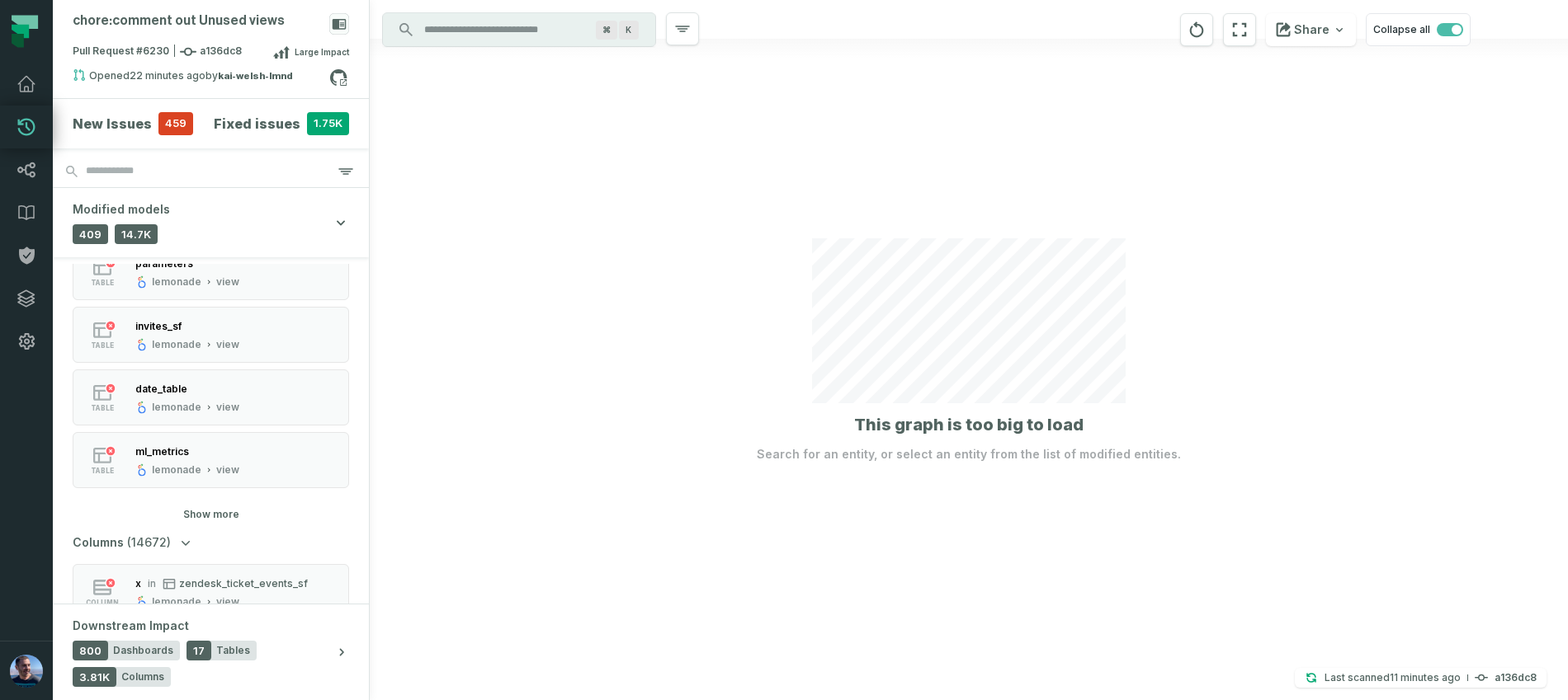
scroll to position [761, 0]
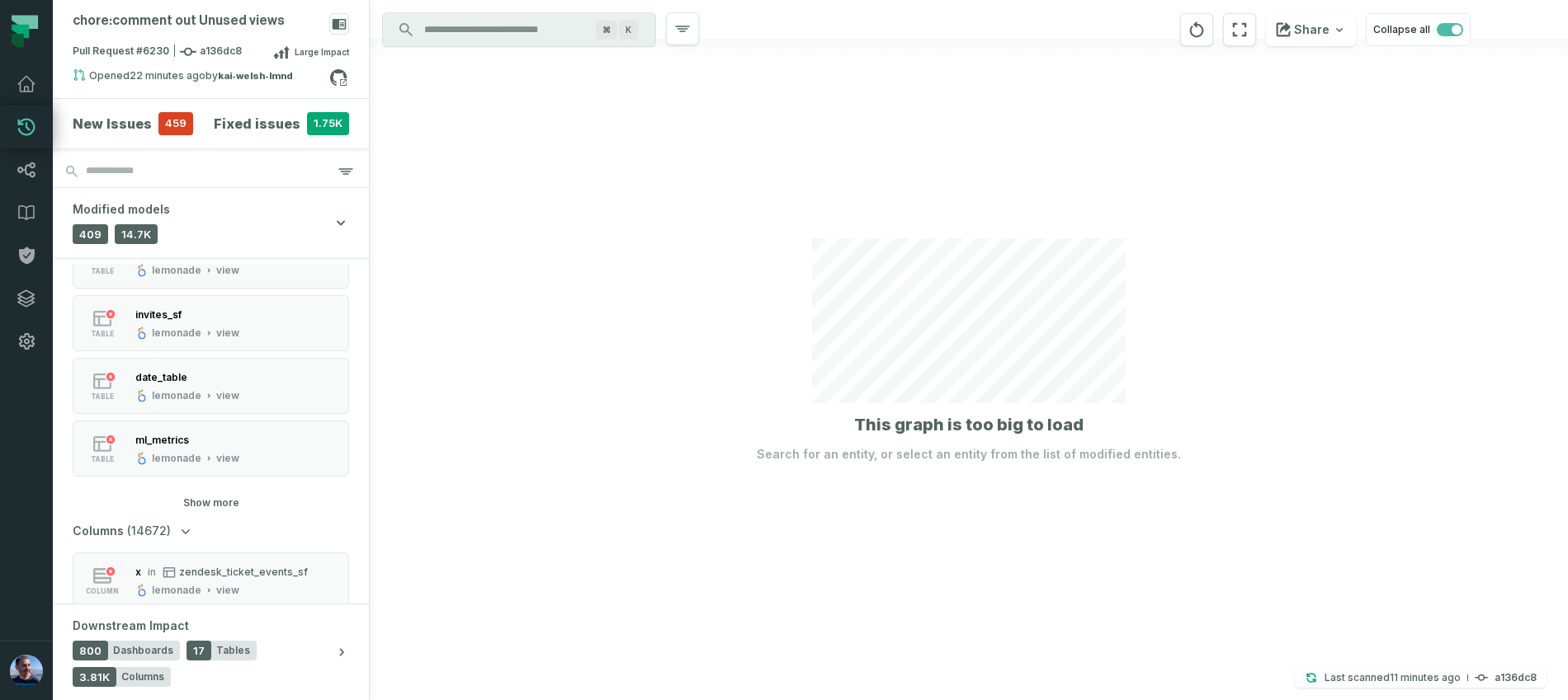
click at [205, 501] on button "Show more" at bounding box center [210, 503] width 56 height 13
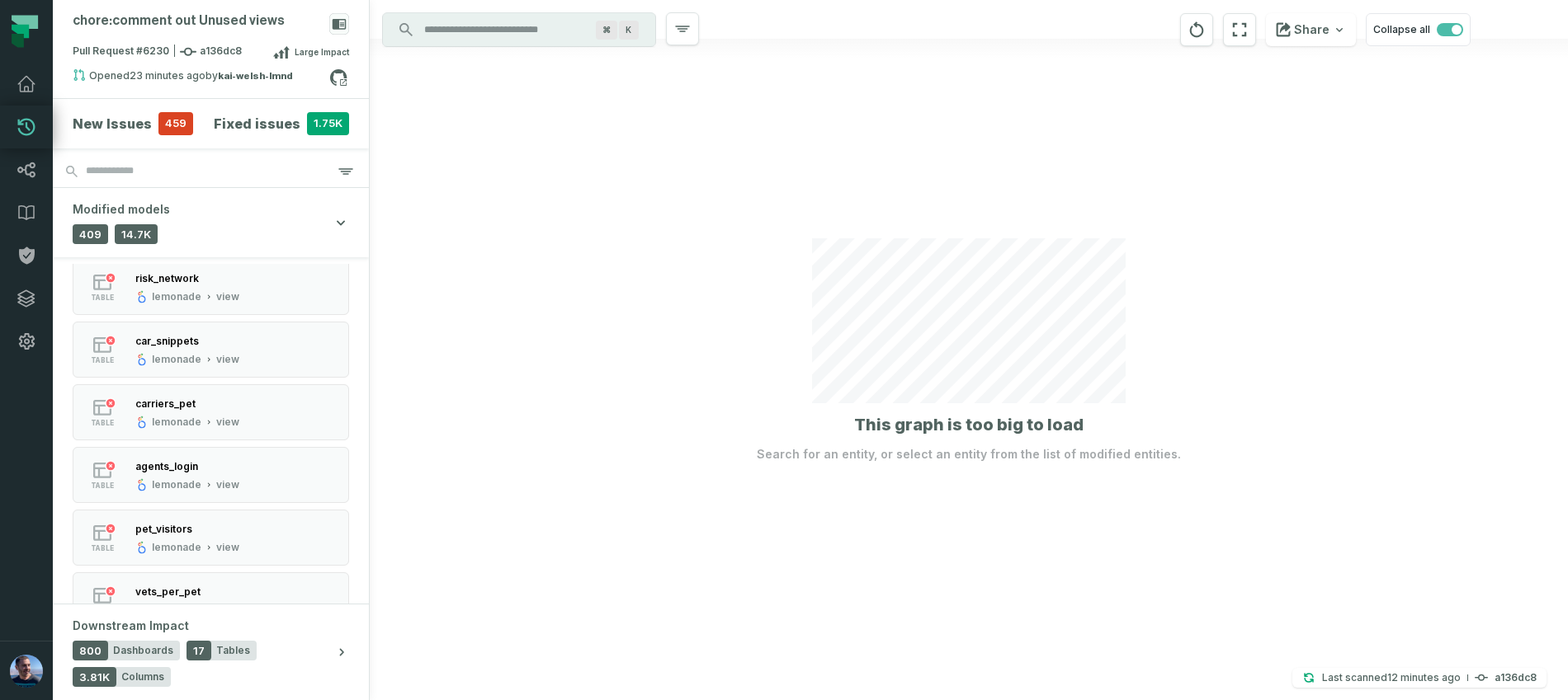
scroll to position [1480, 0]
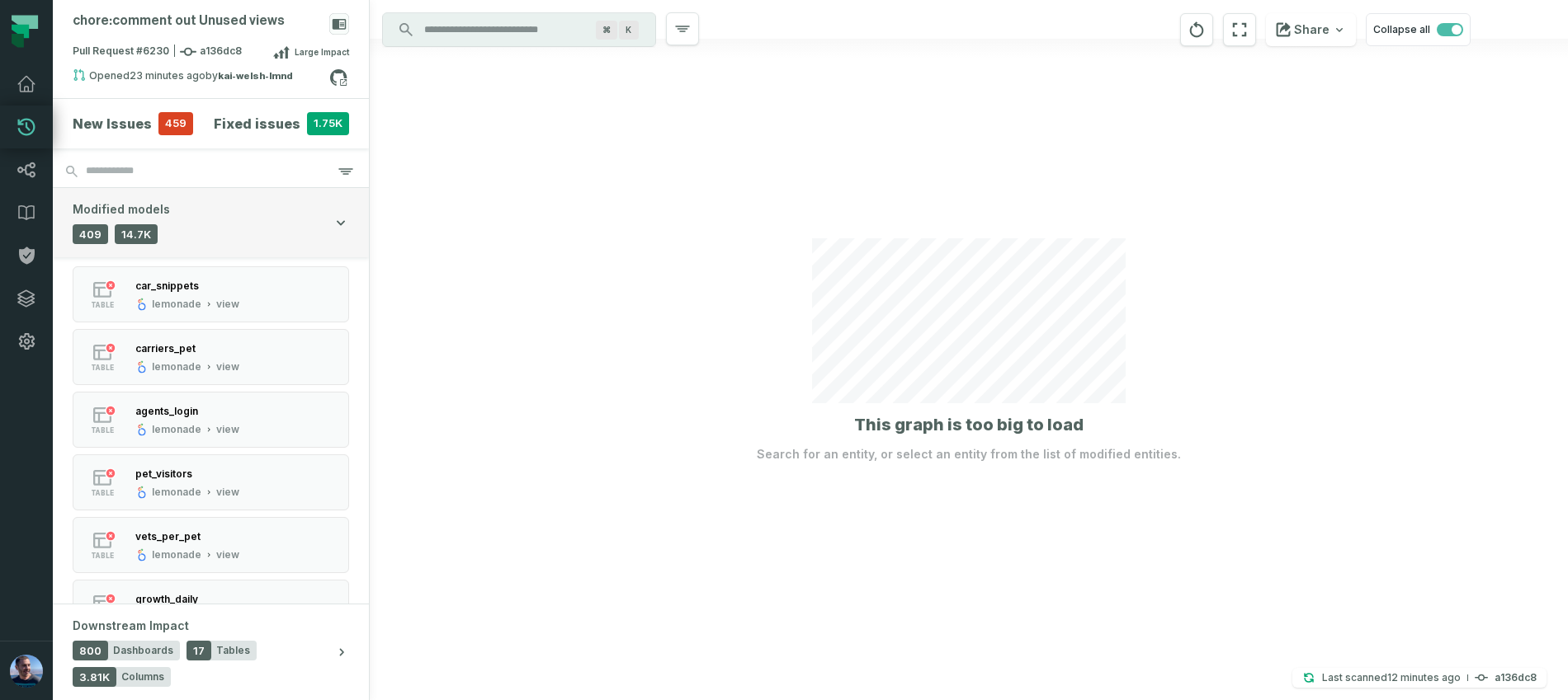
click at [328, 222] on button "Modified models 409 Tables 14.7K Columns" at bounding box center [211, 223] width 316 height 69
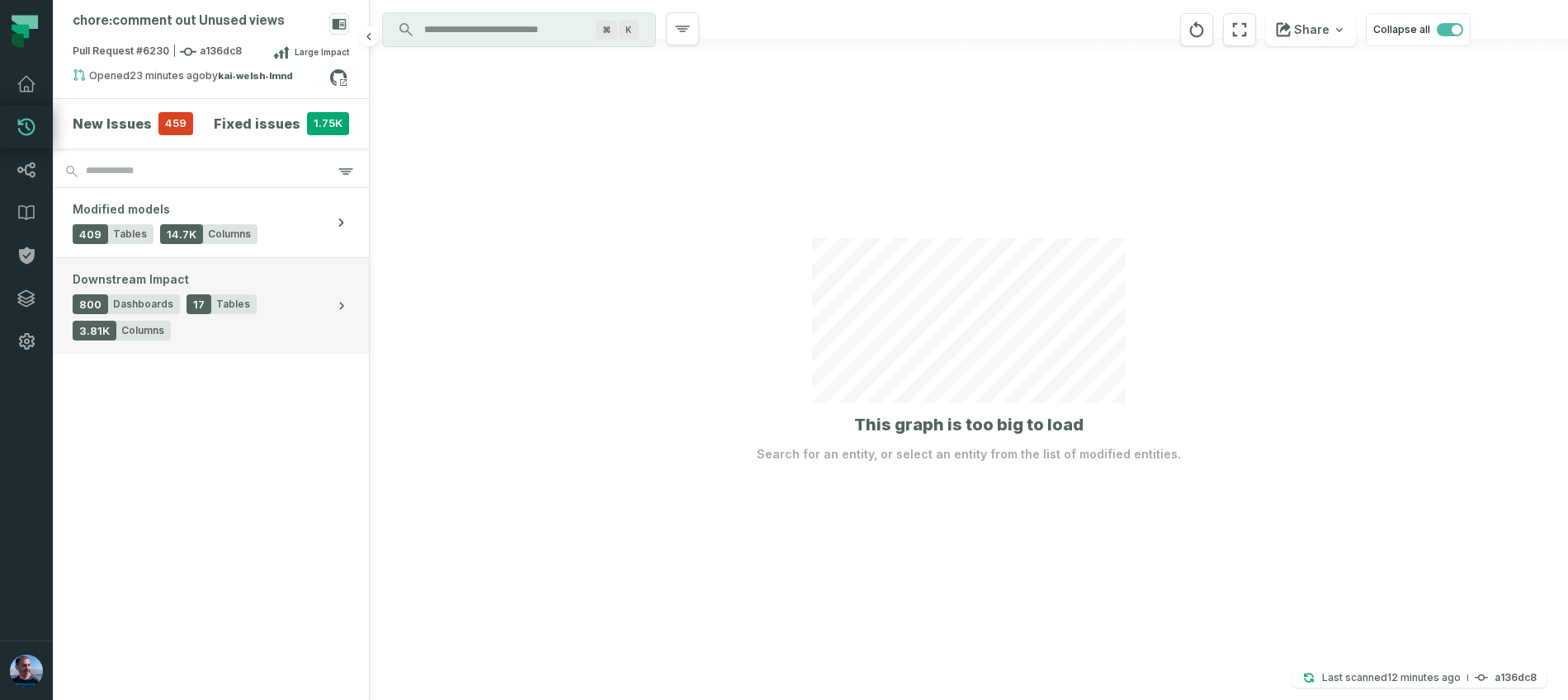
click at [331, 292] on button "Downstream Impact 800 Dashboards 17 Tables 3.81K Columns" at bounding box center [211, 306] width 316 height 96
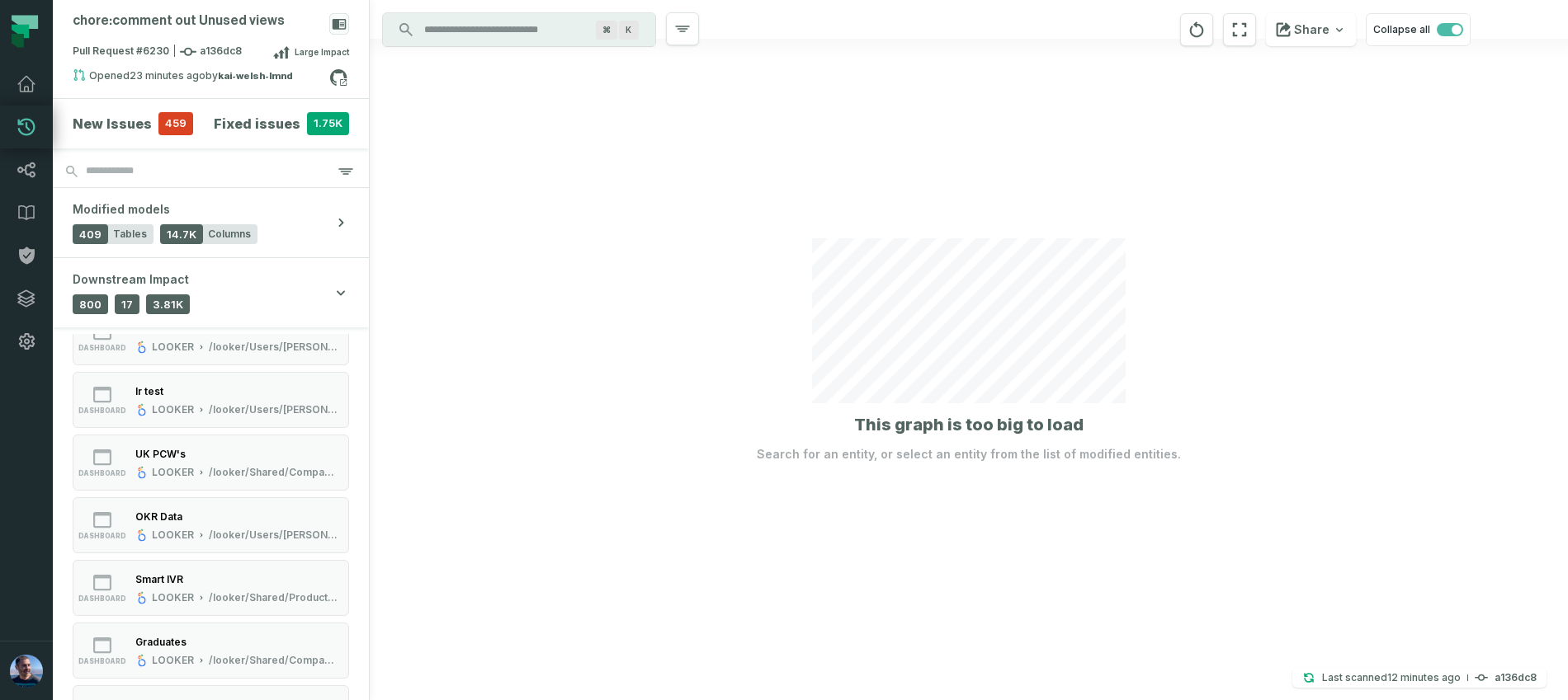
scroll to position [0, 0]
click at [192, 357] on icon "button" at bounding box center [191, 351] width 16 height 16
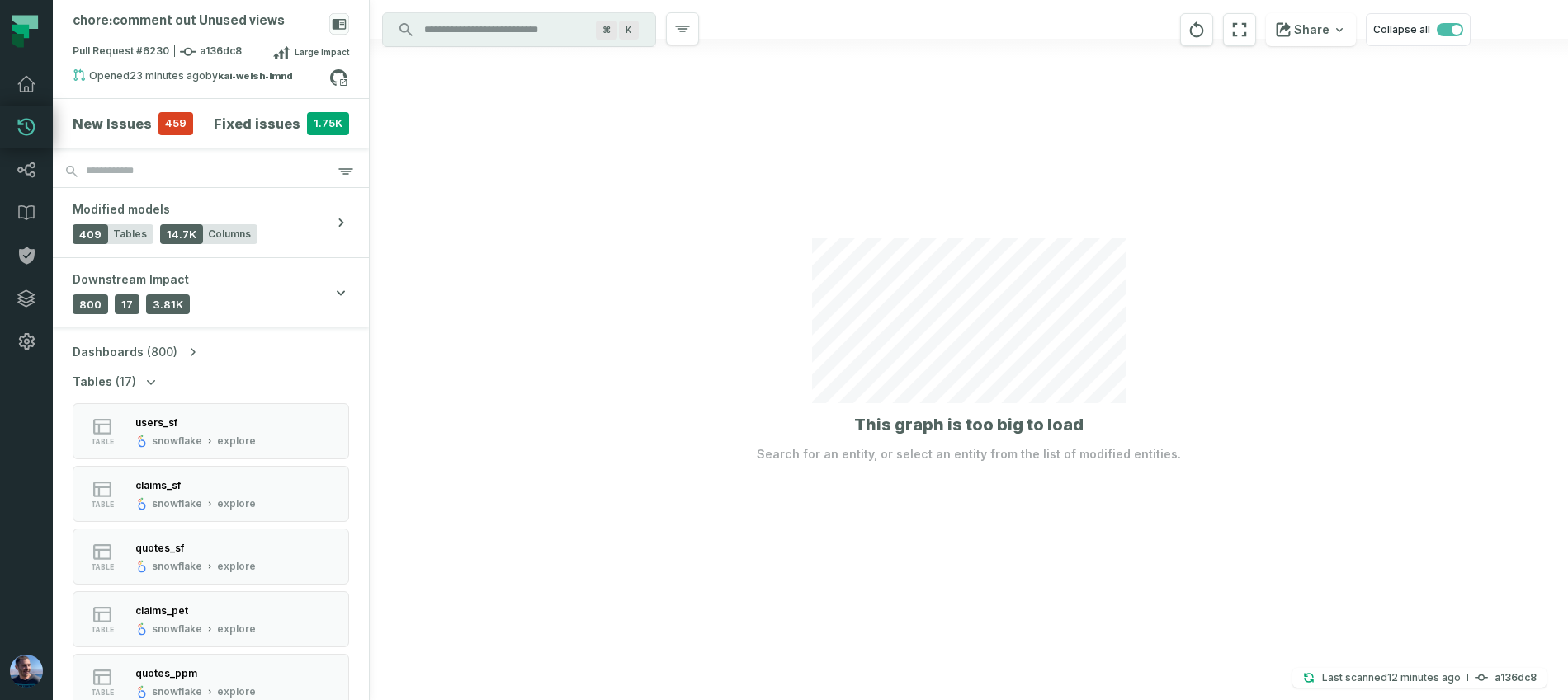
click at [151, 382] on icon "button" at bounding box center [151, 382] width 16 height 16
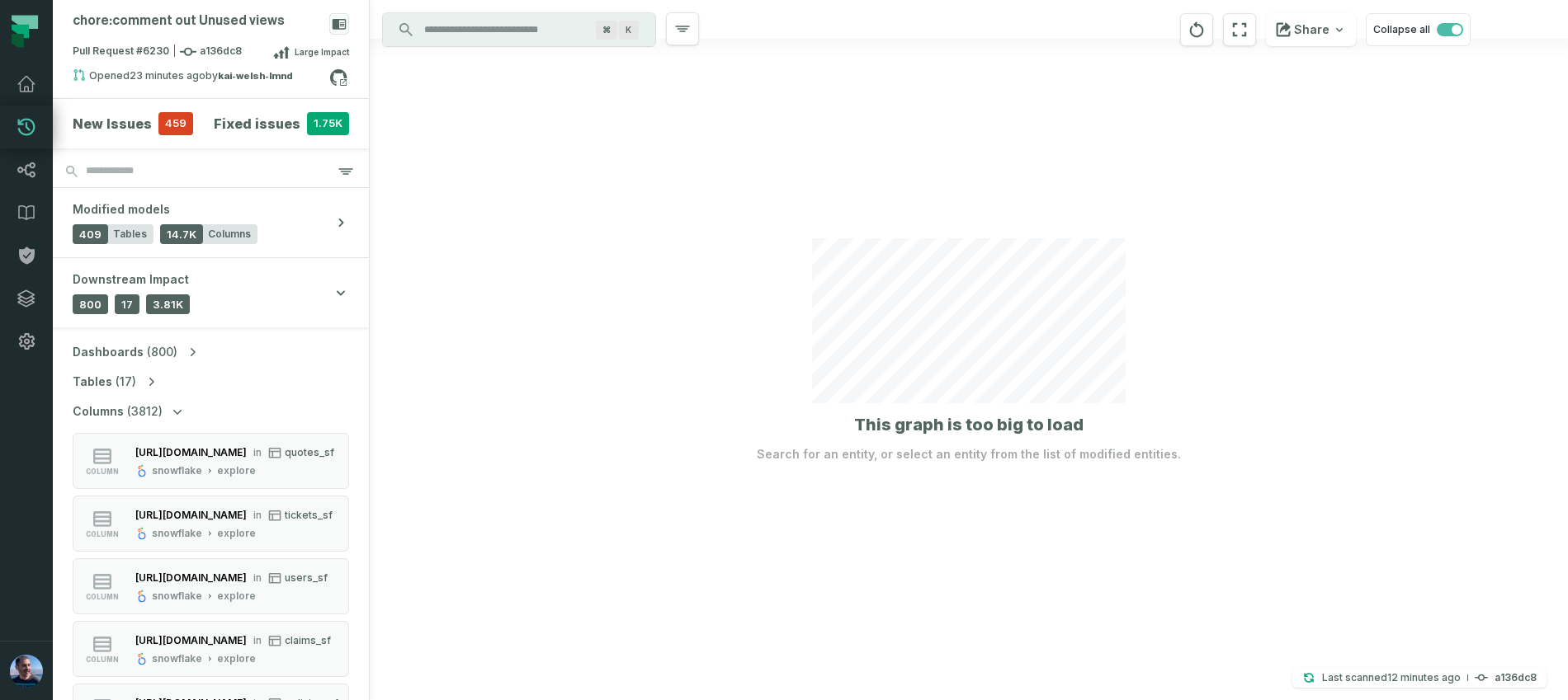
click at [180, 415] on icon "button" at bounding box center [177, 411] width 16 height 16
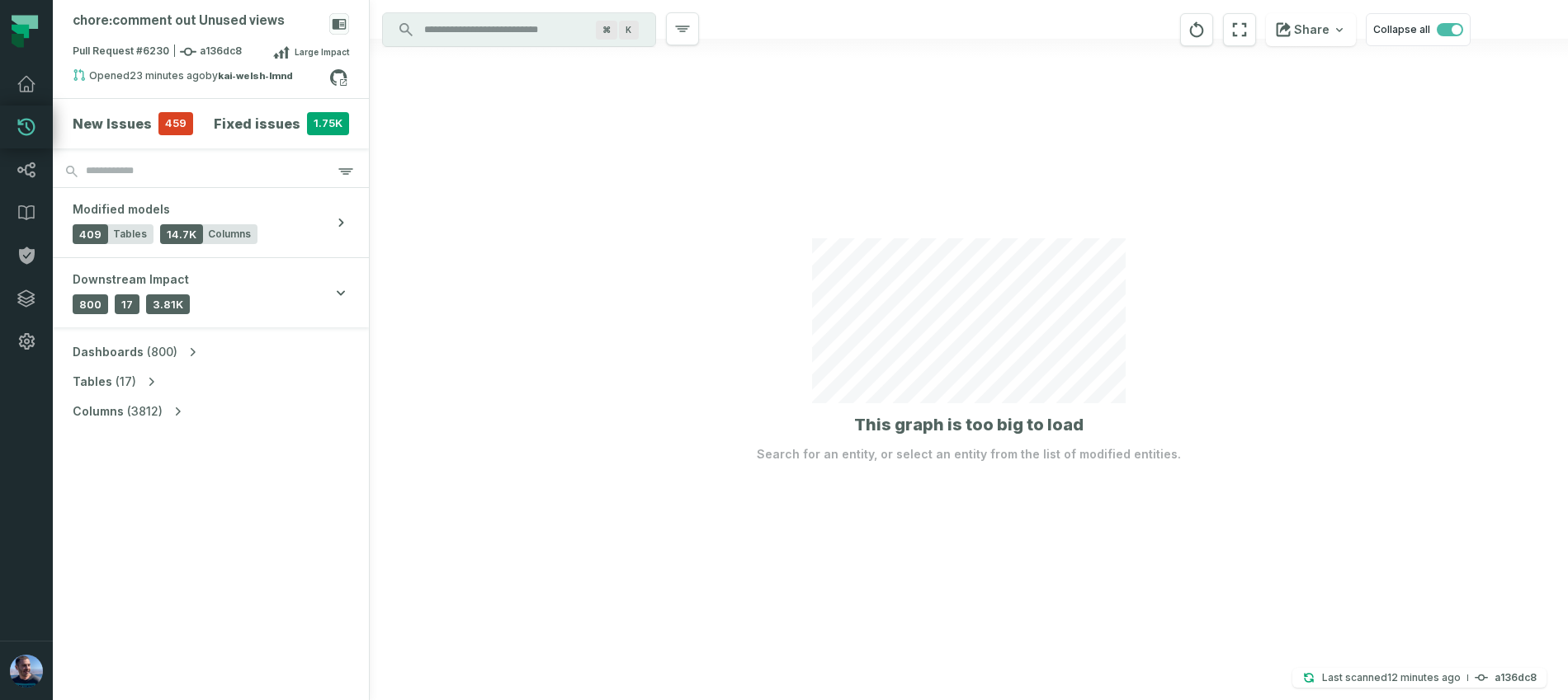
click at [152, 381] on icon "button" at bounding box center [151, 382] width 16 height 16
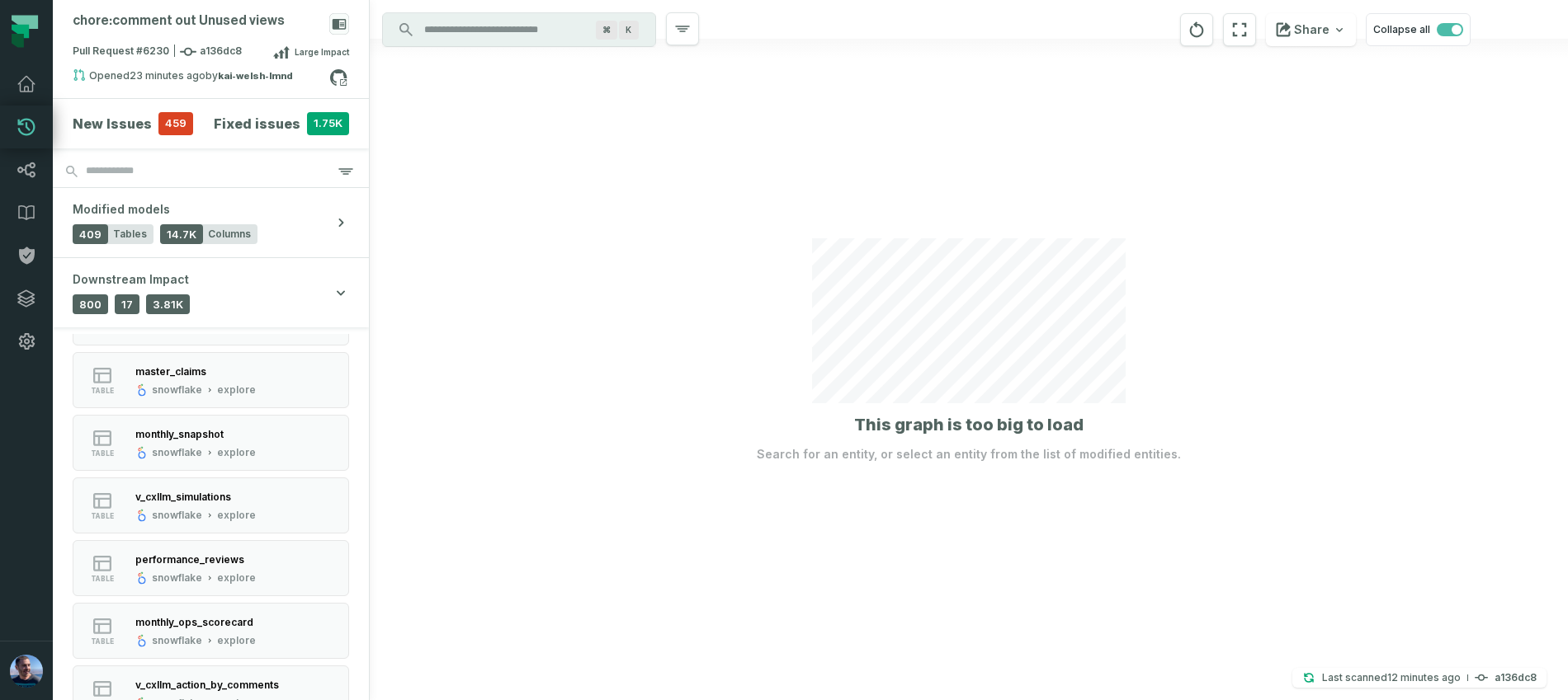
scroll to position [706, 0]
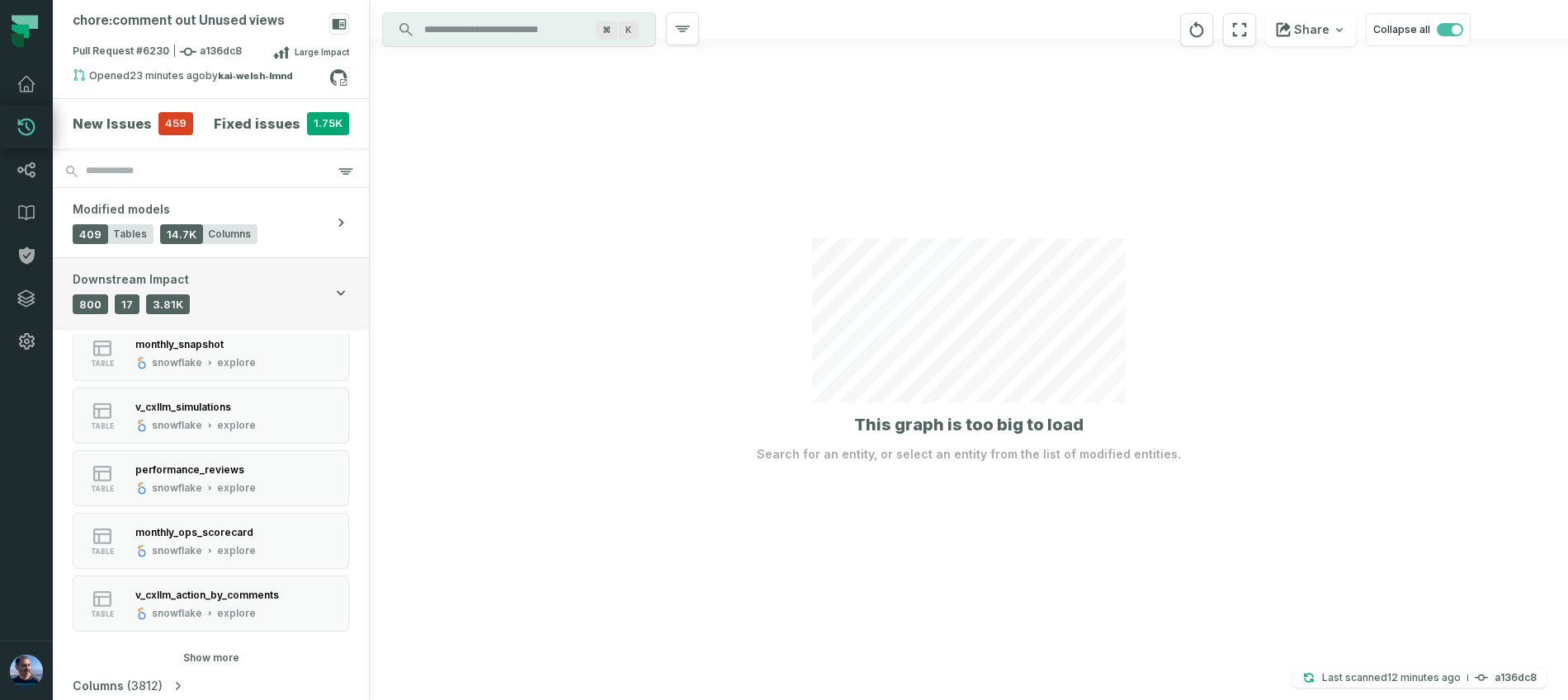
click at [322, 297] on button "Downstream Impact 800 Dashboards 17 Tables 3.81K Columns" at bounding box center [211, 293] width 316 height 69
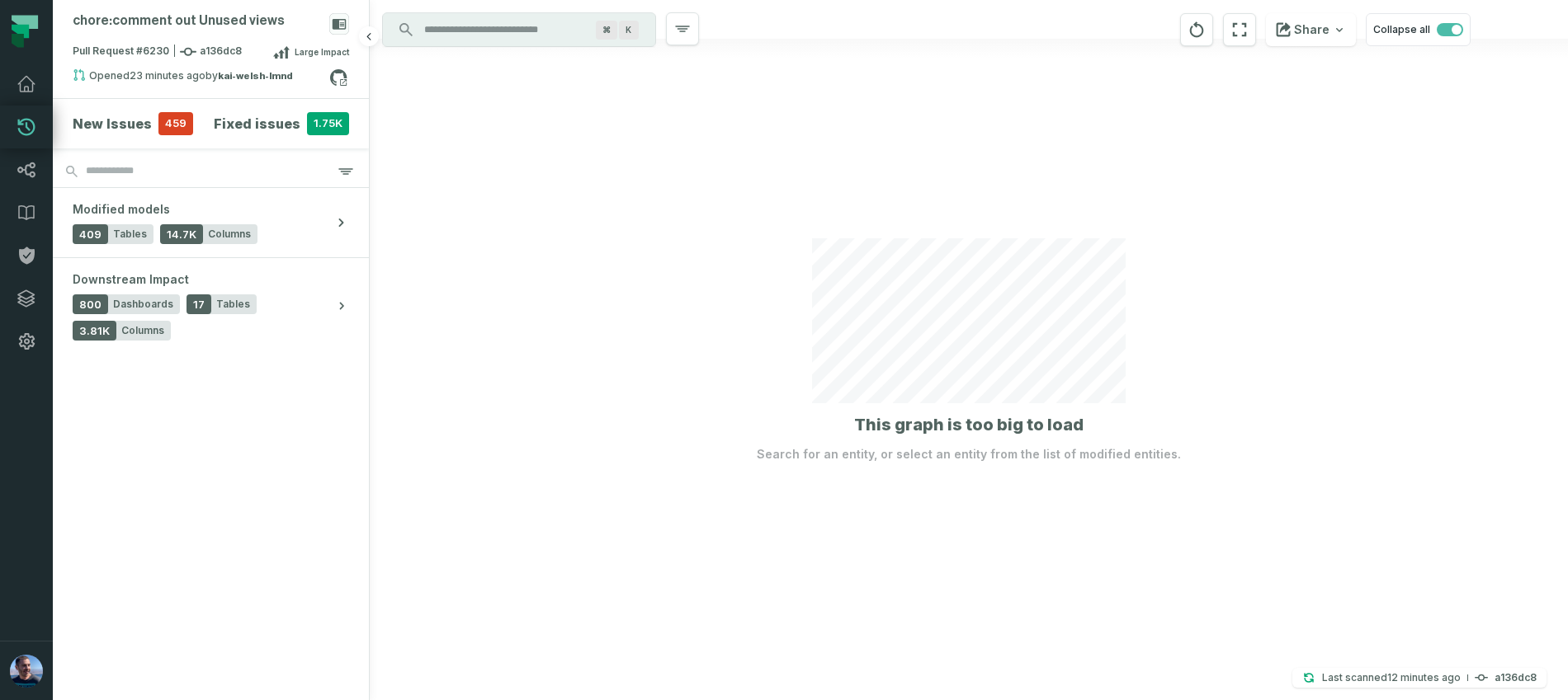
click at [168, 118] on span "459" at bounding box center [175, 123] width 35 height 23
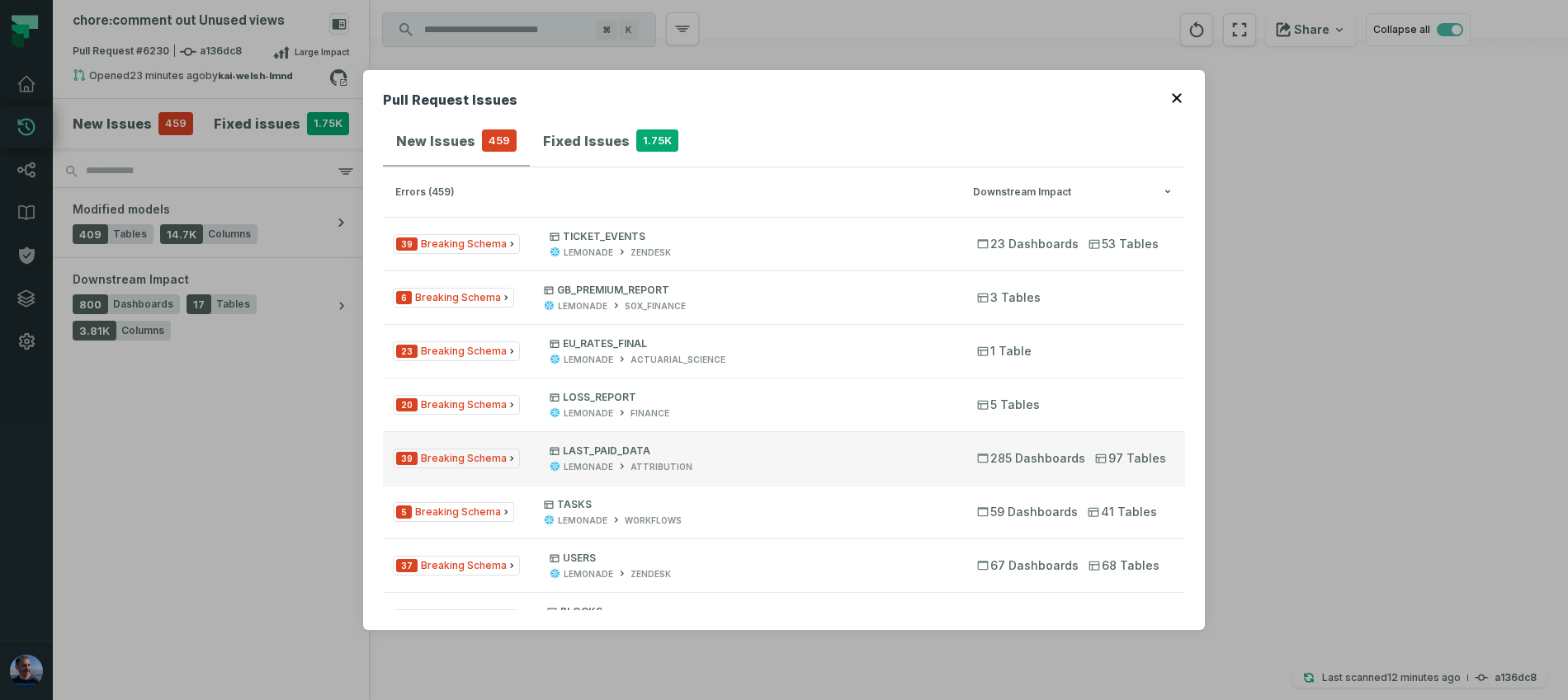
click at [616, 451] on p "LAST_PAID_DATA" at bounding box center [748, 451] width 398 height 13
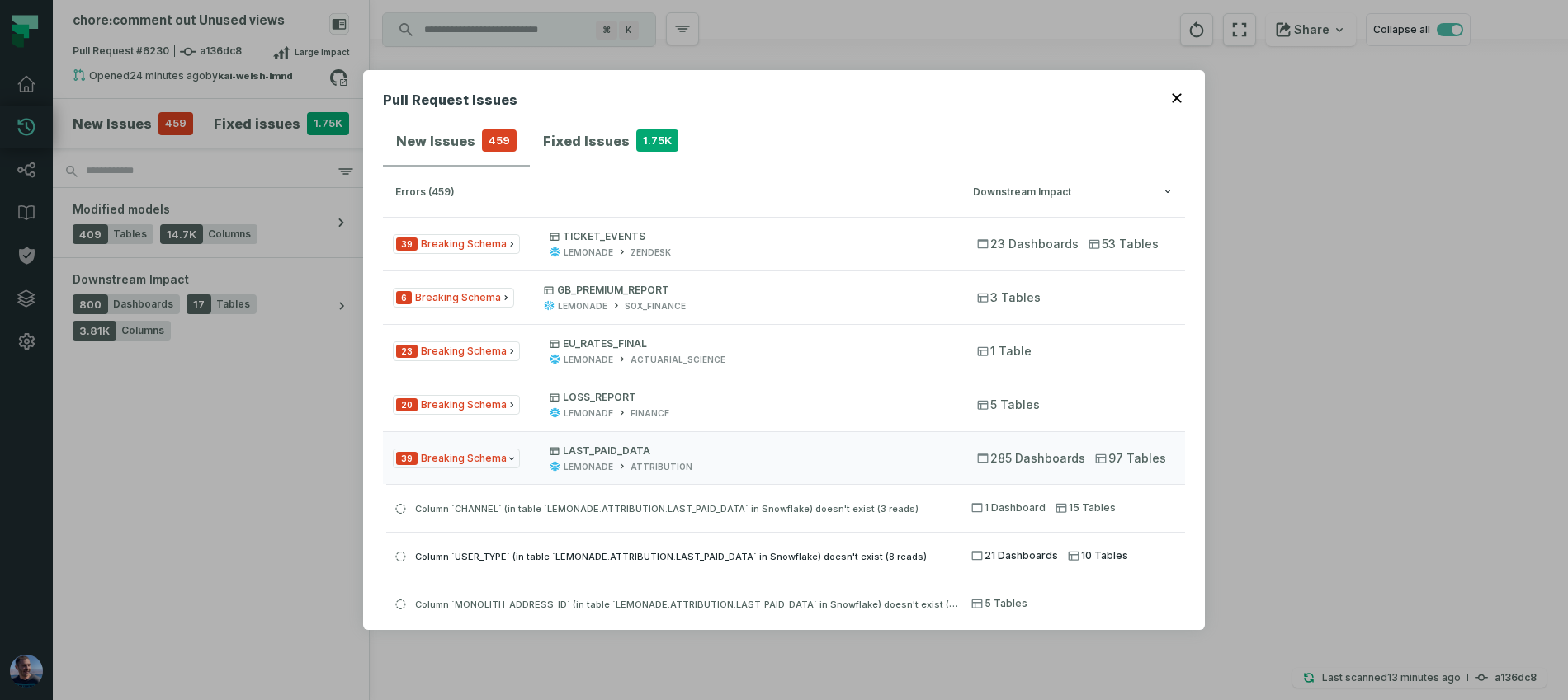
click at [475, 556] on span "Column `USER_TYPE` (in table `LEMONADE.ATTRIBUTION.LAST_PAID_DATA` in Snowflake…" at bounding box center [671, 557] width 512 height 11
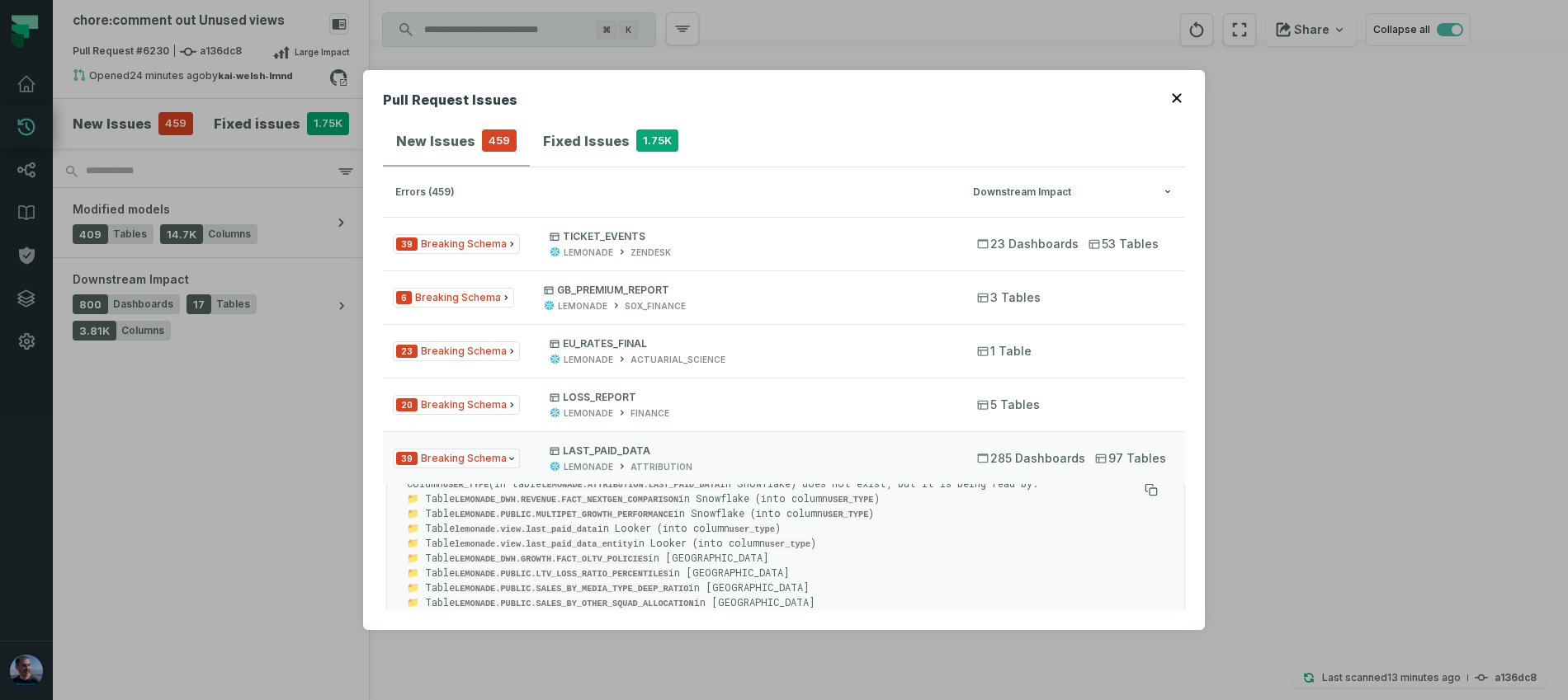
scroll to position [99, 0]
click at [643, 456] on p "LAST_PAID_DATA" at bounding box center [748, 451] width 398 height 13
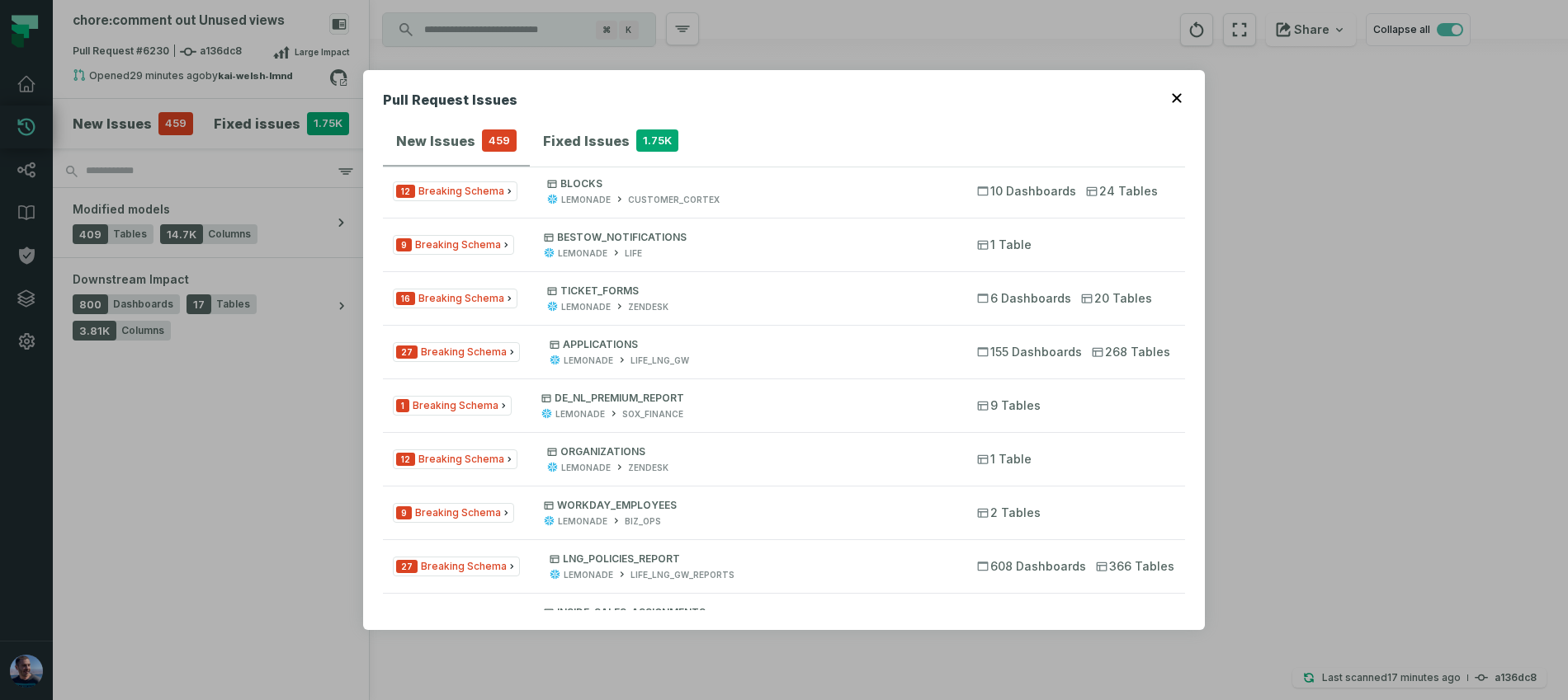
scroll to position [428, 0]
